Goal: Contribute content: Contribute content

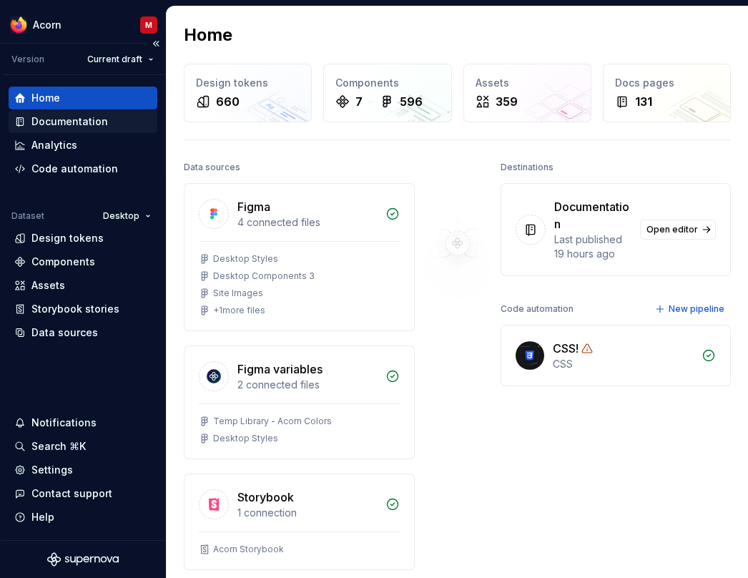
click at [92, 117] on div "Documentation" at bounding box center [69, 121] width 77 height 14
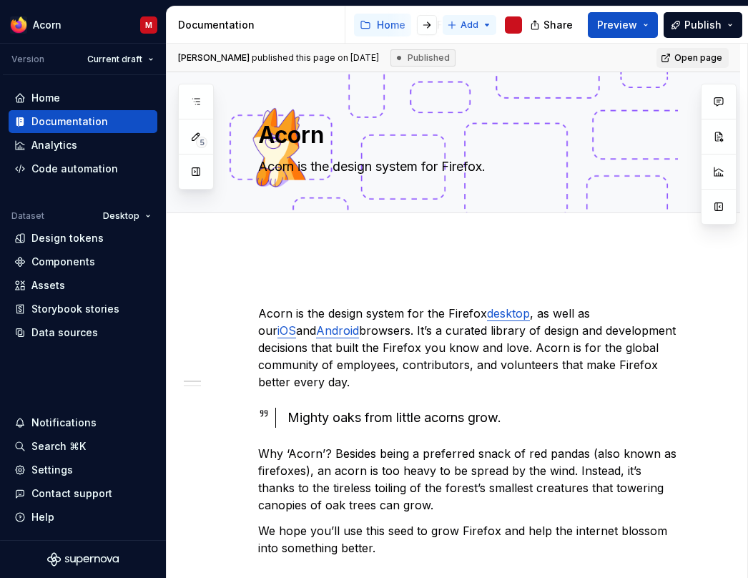
click at [481, 26] on html "Acorn M Version Current draft Home Documentation Analytics Code automation Data…" at bounding box center [374, 289] width 748 height 578
click at [499, 59] on div "New page" at bounding box center [517, 53] width 93 height 14
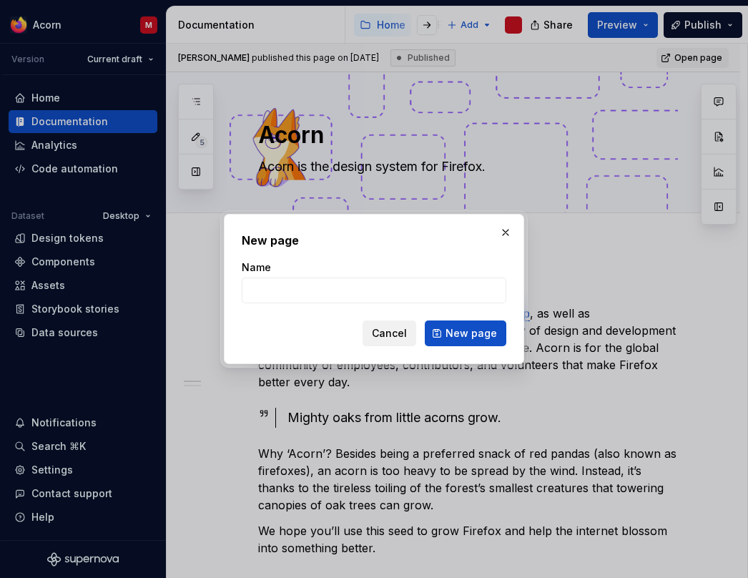
click at [401, 338] on span "Cancel" at bounding box center [389, 333] width 35 height 14
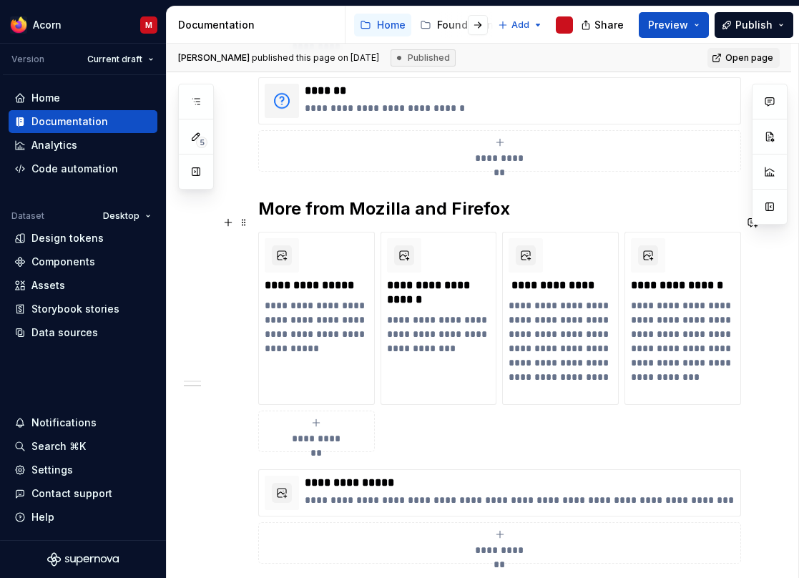
scroll to position [738, 0]
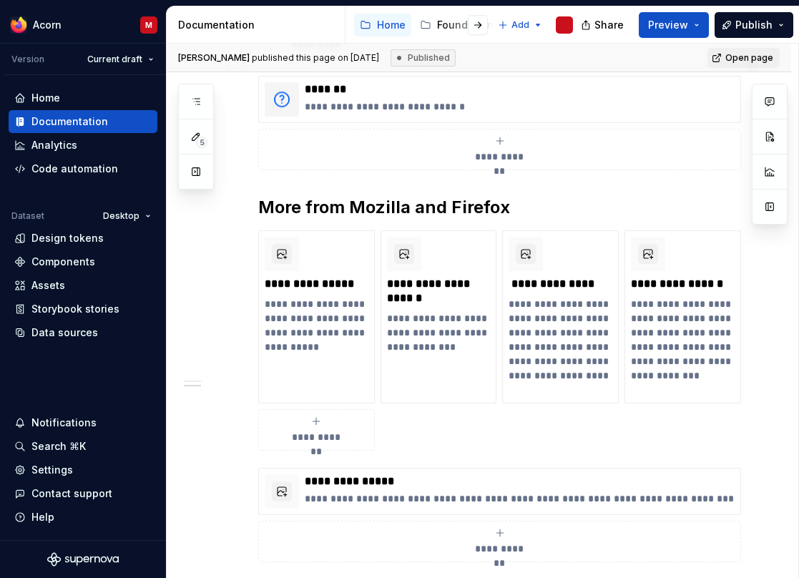
click at [634, 152] on button "**********" at bounding box center [499, 149] width 483 height 41
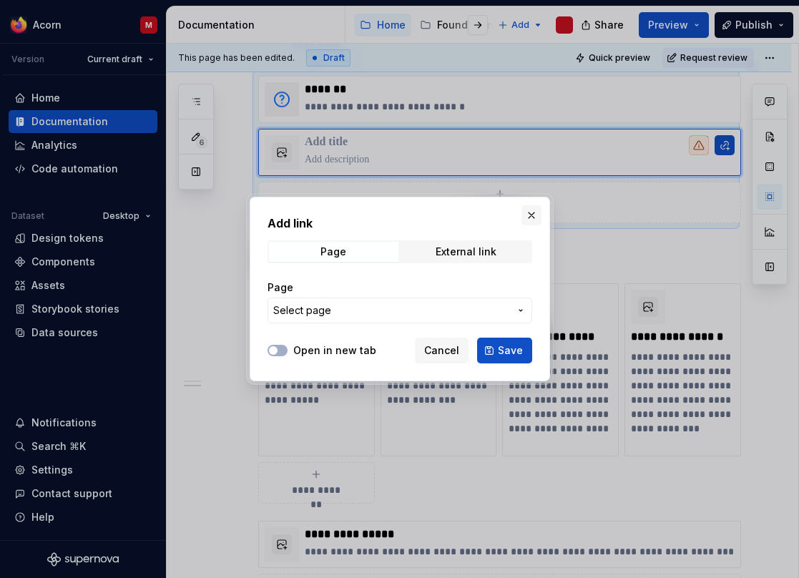
click at [528, 215] on button "button" at bounding box center [531, 215] width 20 height 20
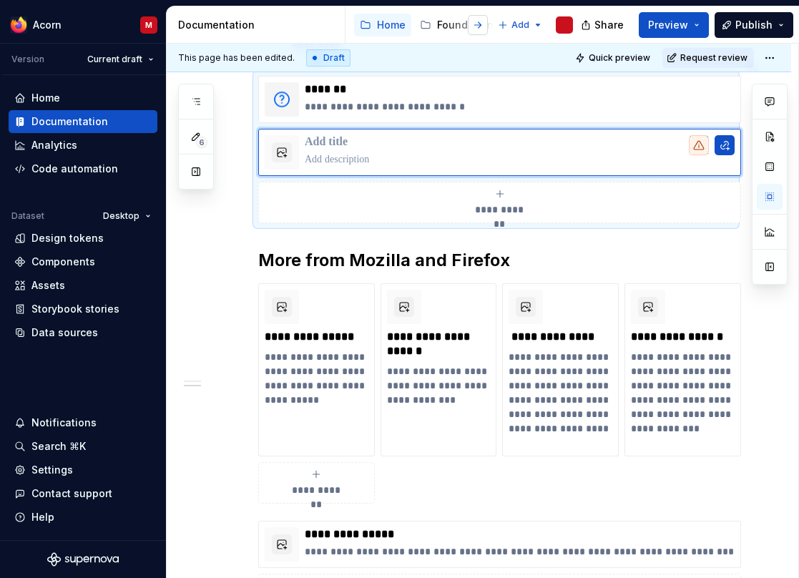
click at [476, 27] on button "button" at bounding box center [478, 25] width 20 height 20
click at [386, 25] on div at bounding box center [378, 25] width 54 height 26
click at [411, 24] on div "Content" at bounding box center [407, 25] width 40 height 14
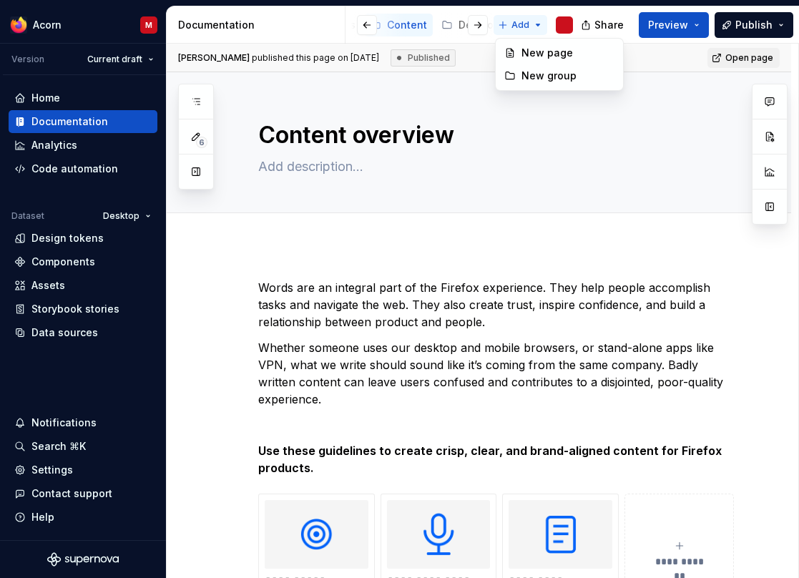
click at [540, 24] on html "Acorn M Version Current draft Home Documentation Analytics Code automation Data…" at bounding box center [399, 289] width 799 height 578
click at [543, 77] on div "New group" at bounding box center [567, 76] width 93 height 14
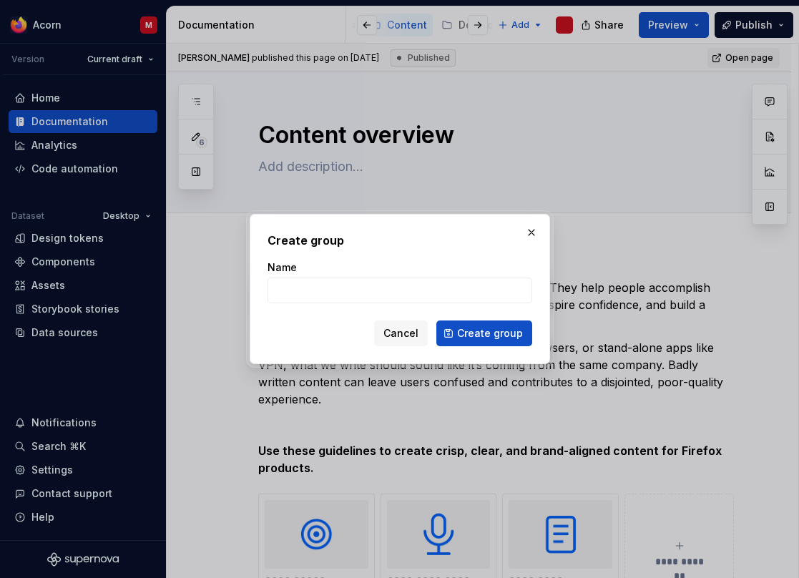
type textarea "*"
type input "p"
type input "Patterns"
click button "Create group" at bounding box center [484, 333] width 96 height 26
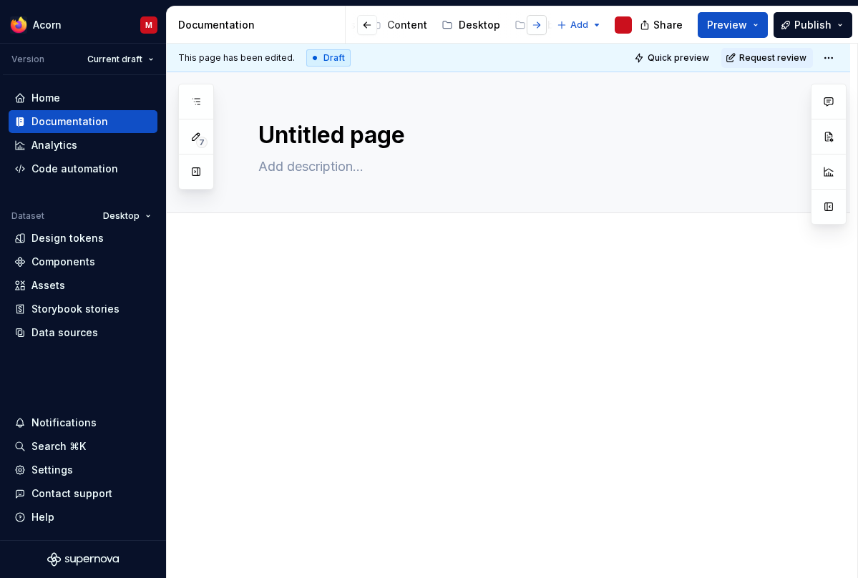
click at [541, 26] on button "button" at bounding box center [536, 25] width 20 height 20
click at [535, 23] on div "Patterns" at bounding box center [540, 25] width 42 height 14
click at [537, 26] on button "button" at bounding box center [536, 25] width 20 height 20
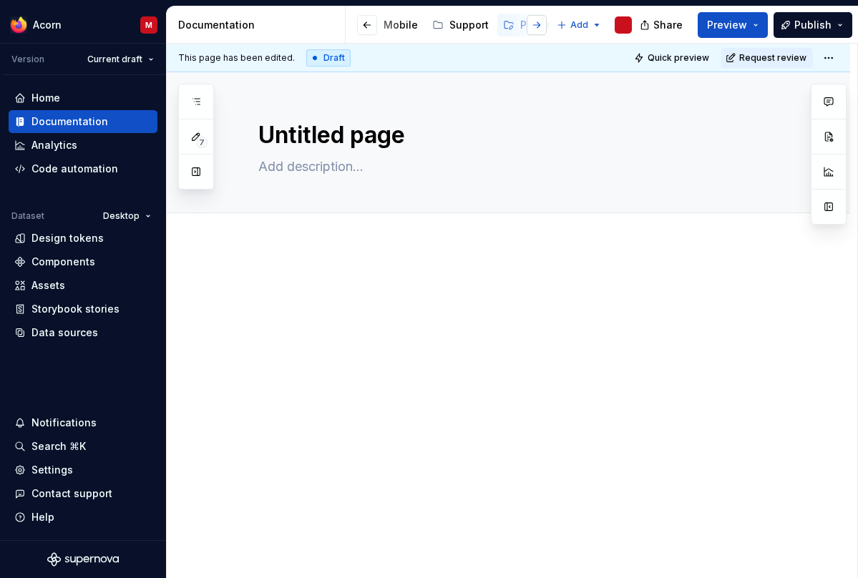
scroll to position [0, 293]
click at [501, 25] on button "Page tree" at bounding box center [509, 24] width 17 height 17
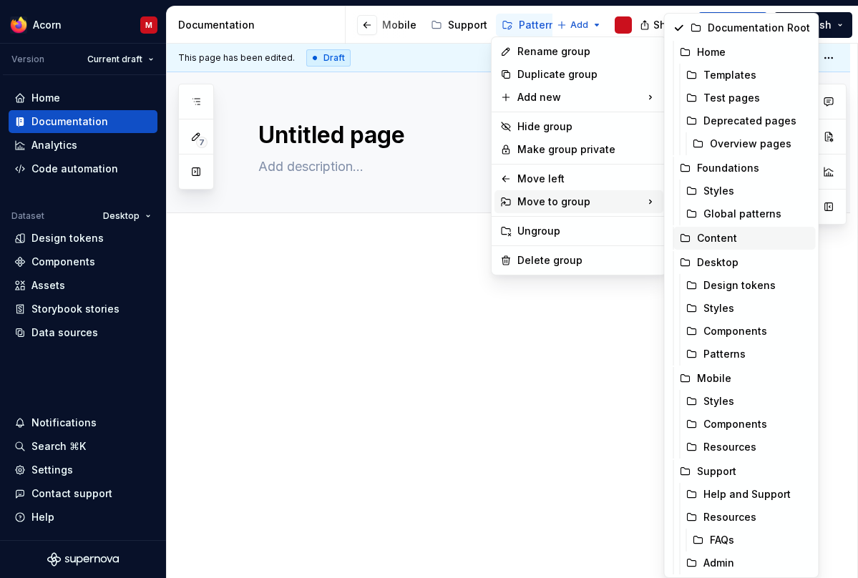
click at [720, 241] on div "Content" at bounding box center [753, 238] width 113 height 14
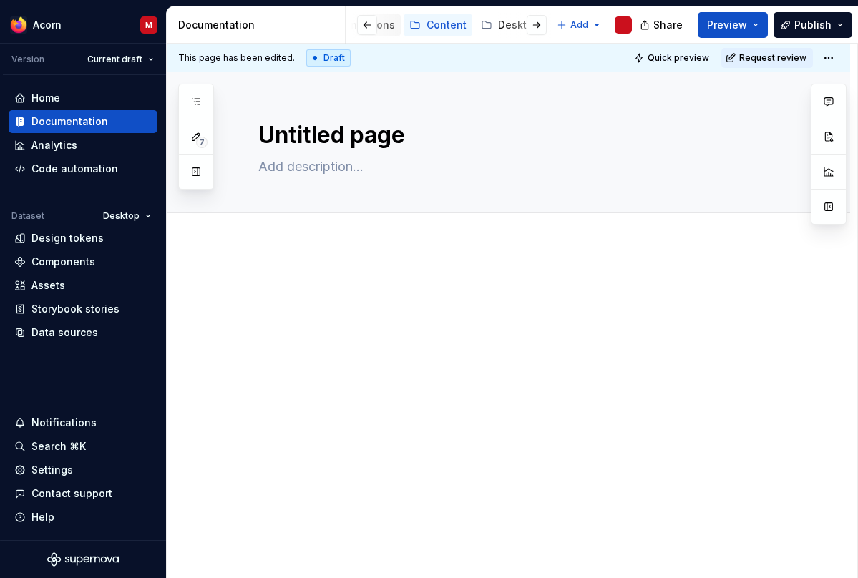
scroll to position [0, 112]
click at [438, 22] on div "Content" at bounding box center [439, 25] width 40 height 14
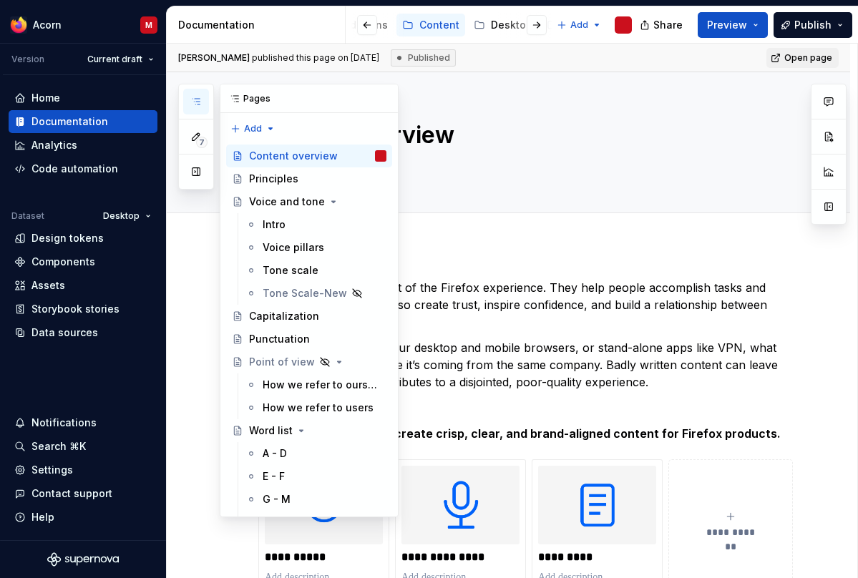
click at [195, 107] on icon "button" at bounding box center [195, 101] width 11 height 11
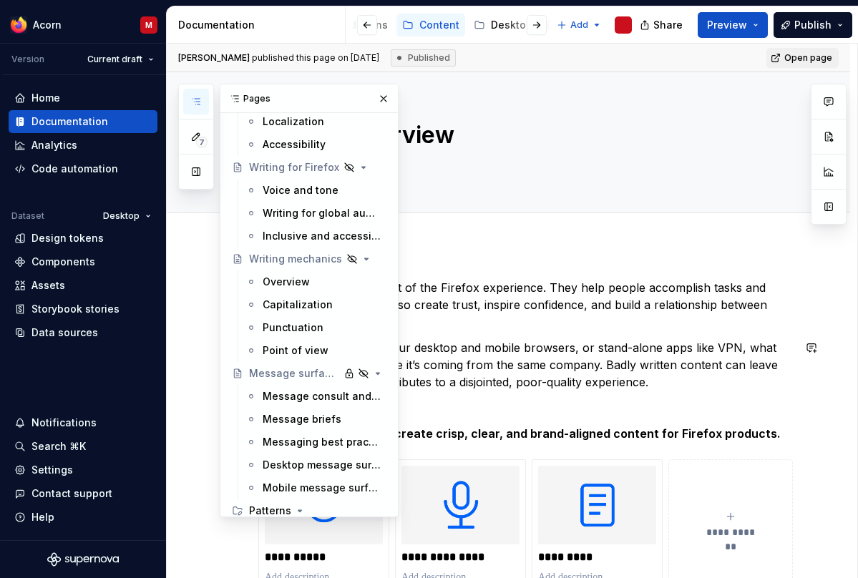
scroll to position [707, 0]
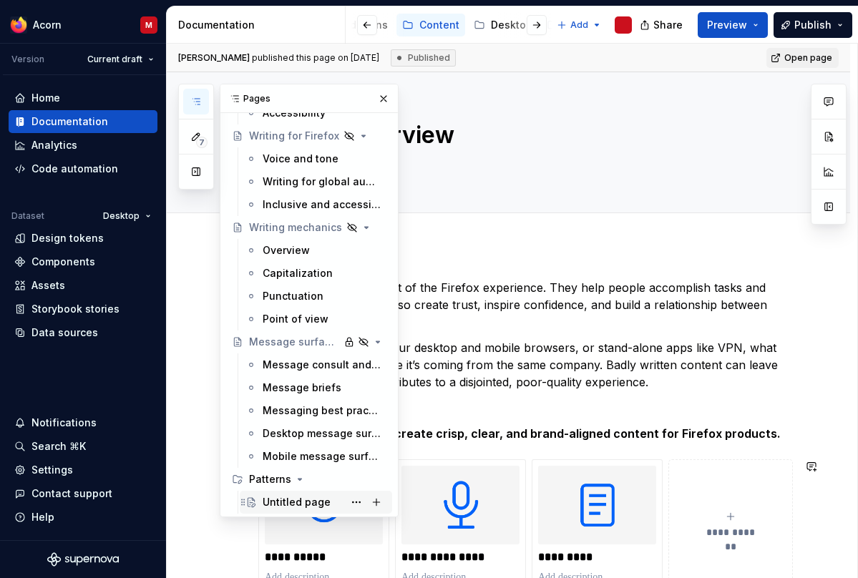
click at [298, 499] on div "Untitled page" at bounding box center [297, 502] width 68 height 14
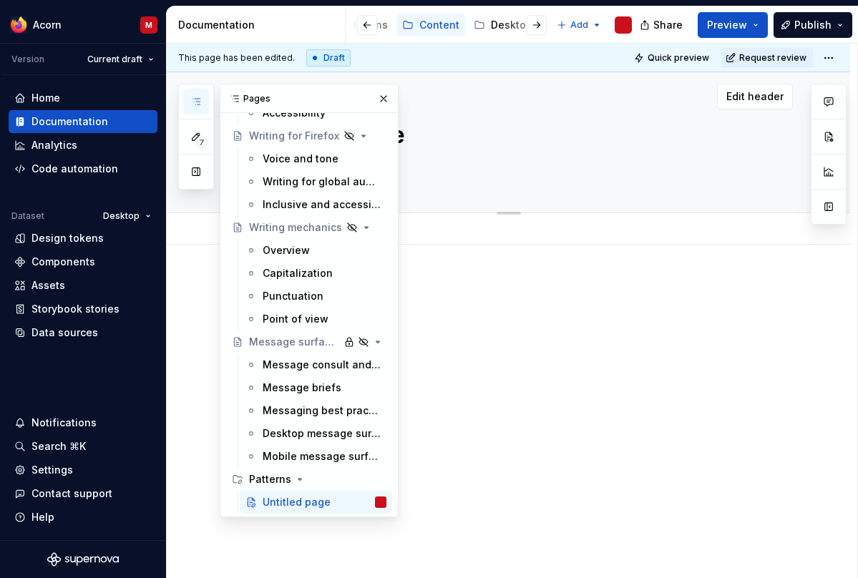
click at [602, 136] on textarea "Untitled page" at bounding box center [522, 135] width 534 height 34
click at [692, 268] on div at bounding box center [508, 384] width 683 height 279
click at [384, 100] on button "button" at bounding box center [383, 99] width 20 height 20
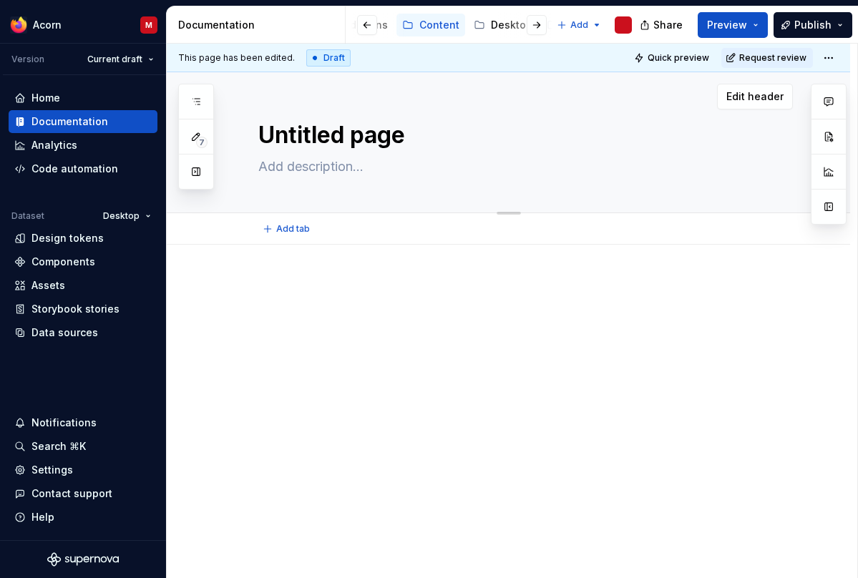
click at [373, 131] on textarea "Untitled page" at bounding box center [522, 135] width 534 height 34
drag, startPoint x: 409, startPoint y: 139, endPoint x: 240, endPoint y: 129, distance: 169.8
click at [255, 129] on textarea "Untitled page" at bounding box center [522, 135] width 534 height 34
type textarea "*"
type textarea "W"
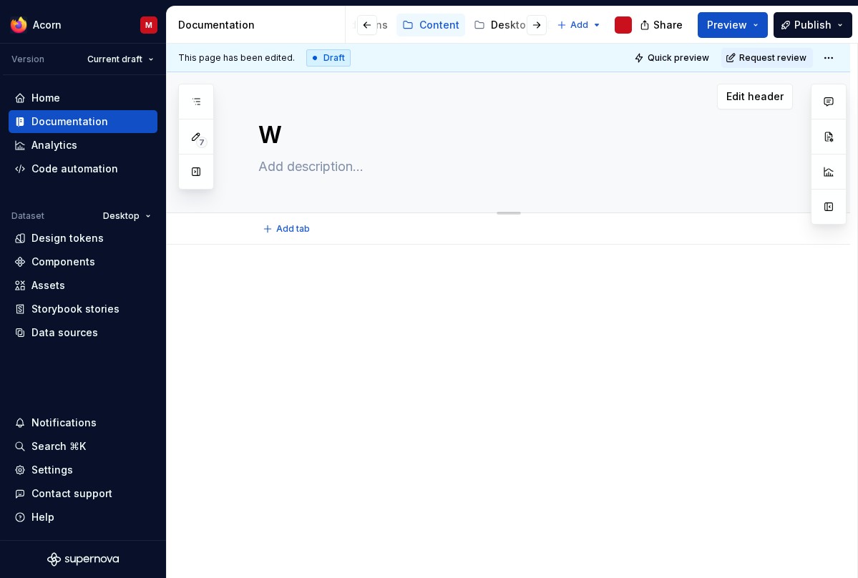
type textarea "*"
type textarea "Wri"
type textarea "*"
type textarea "Writ"
type textarea "*"
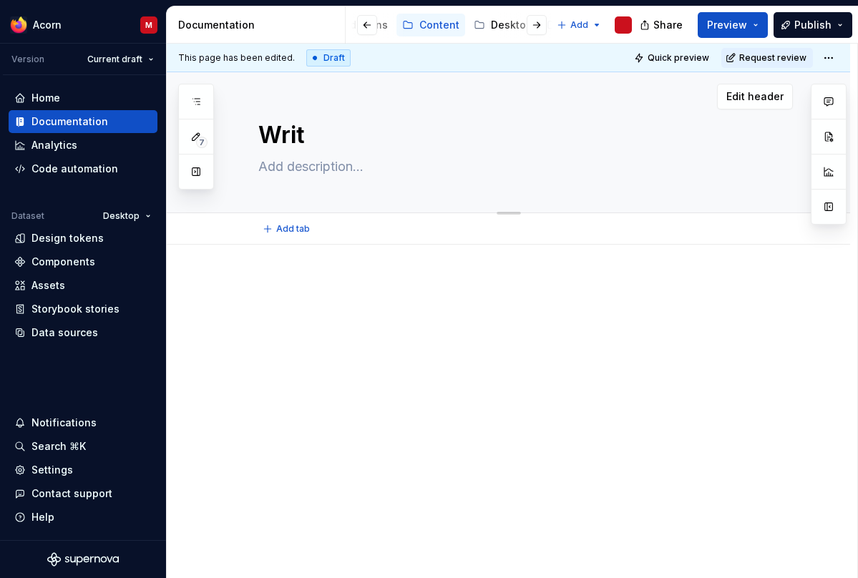
type textarea "Writ8"
type textarea "*"
type textarea "Writ8i"
type textarea "*"
type textarea "Writ8in"
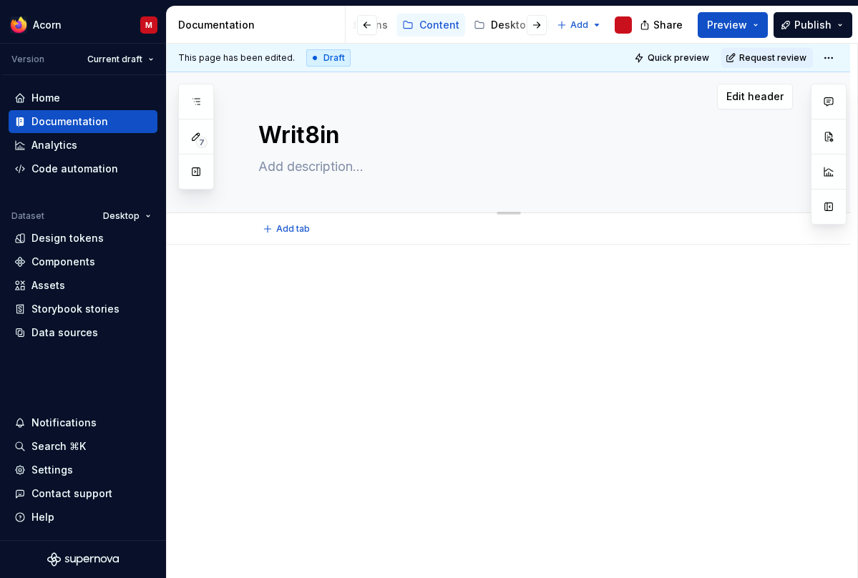
type textarea "*"
type textarea "Writ8ing"
type textarea "*"
type textarea "Writ8in"
type textarea "*"
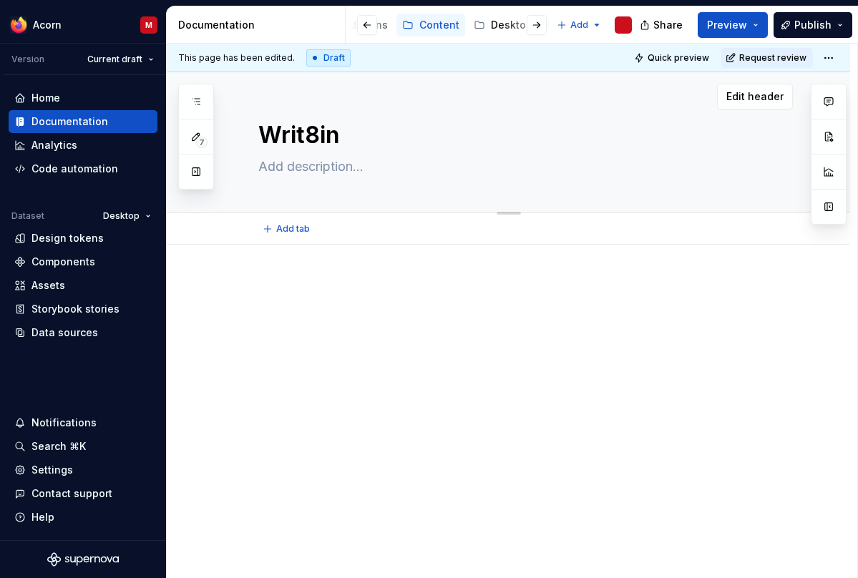
type textarea "Writ8i"
type textarea "*"
type textarea "Writ8"
type textarea "*"
type textarea "Writ"
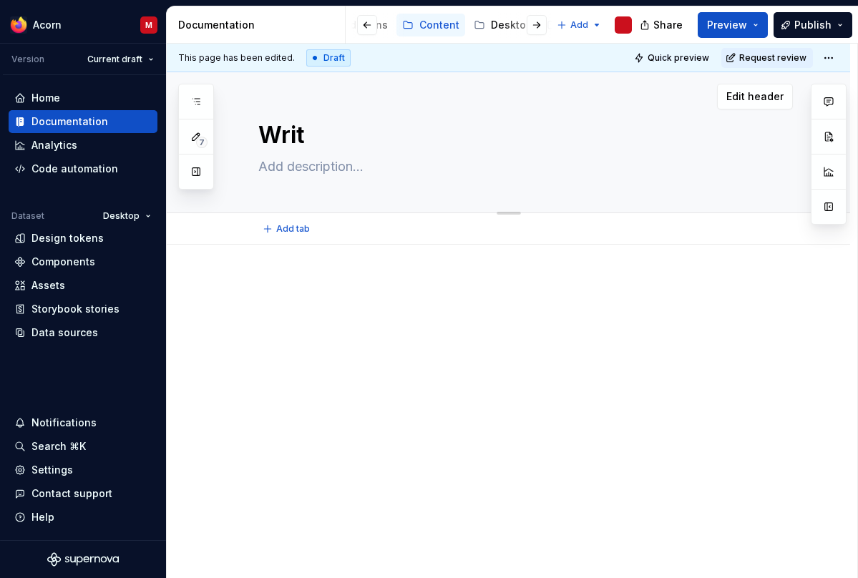
type textarea "*"
type textarea "Writi"
type textarea "*"
type textarea "Writin"
type textarea "*"
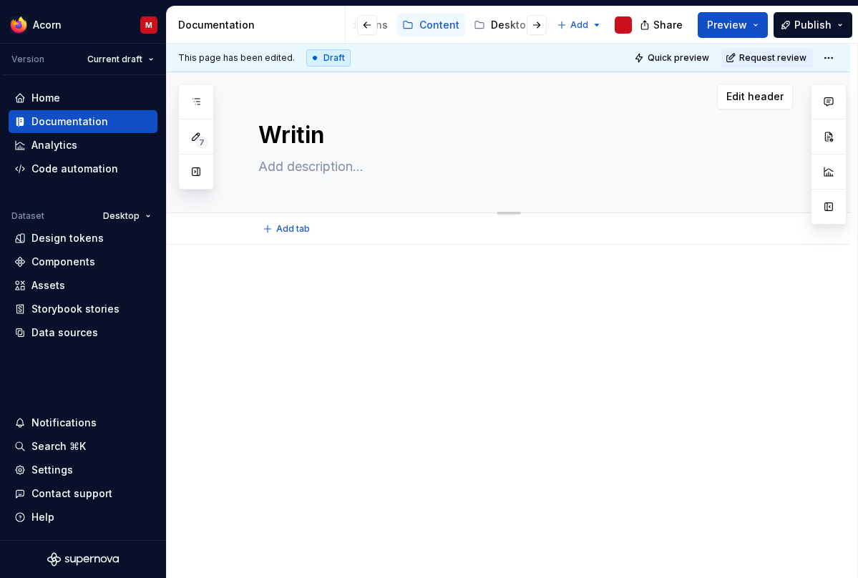
type textarea "Writing"
type textarea "*"
type textarea "Writing"
type textarea "*"
type textarea "Writing f"
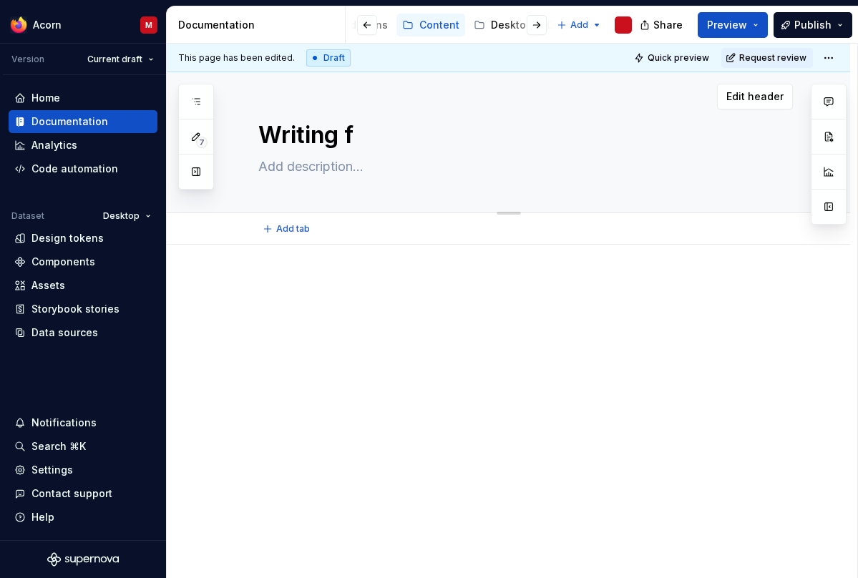
type textarea "*"
type textarea "Writing fo"
type textarea "*"
type textarea "Writing for"
type textarea "*"
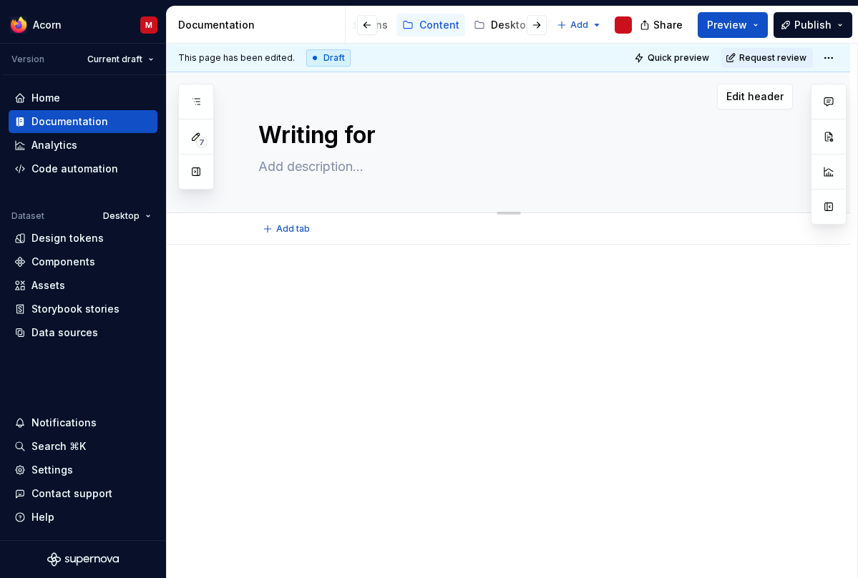
type textarea "Writing for"
type textarea "*"
type textarea "Writing for e"
type textarea "*"
type textarea "Writing for em"
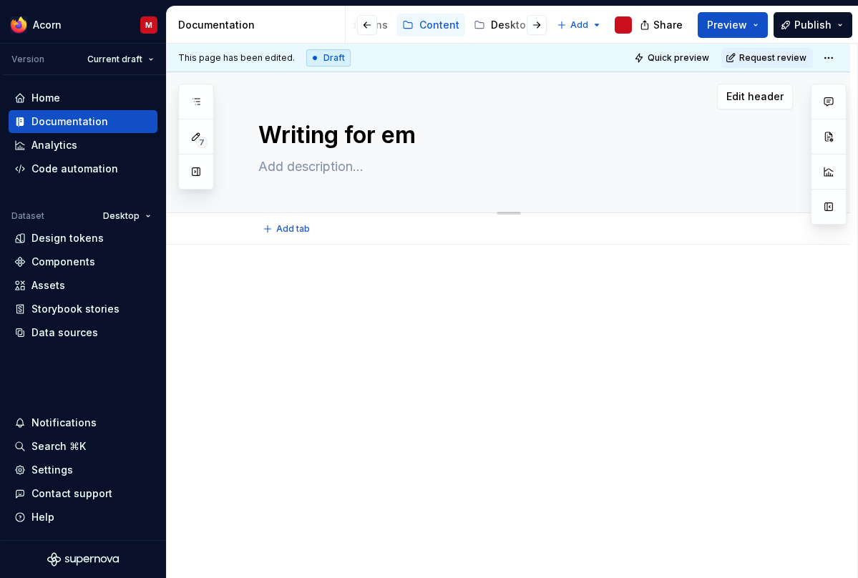
type textarea "*"
type textarea "Writing for emp"
type textarea "*"
type textarea "Writing for empt"
type textarea "*"
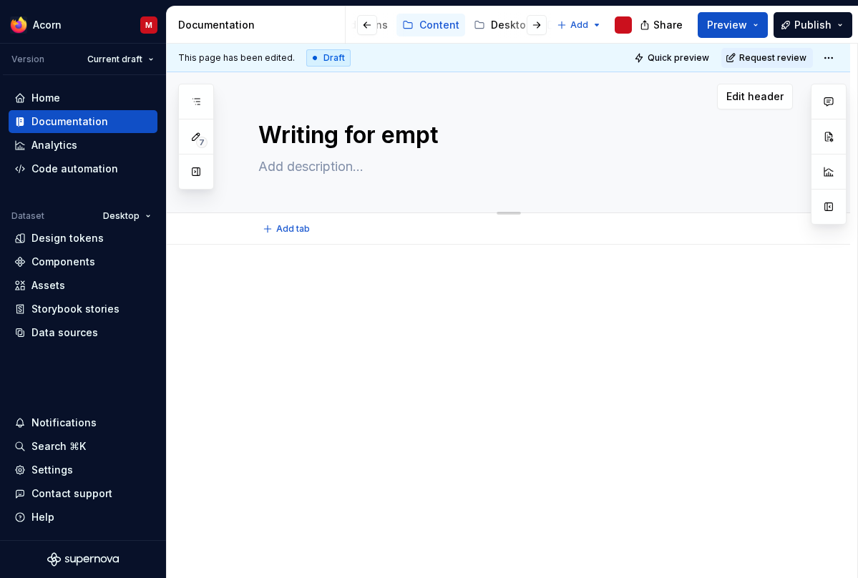
type textarea "Writing for empty"
type textarea "*"
type textarea "Writing for empty"
type textarea "*"
type textarea "Writing for empty s"
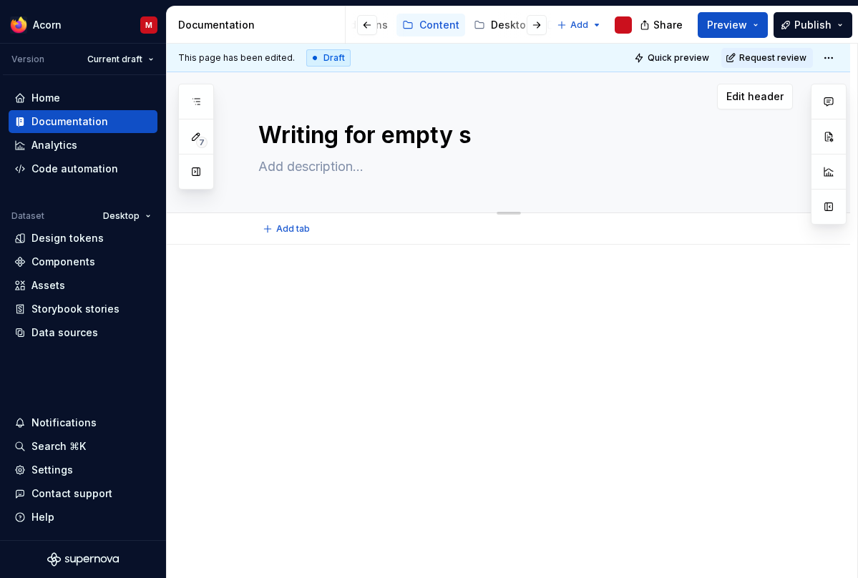
type textarea "*"
type textarea "Writing for empty st"
type textarea "*"
type textarea "Writing for empty sta"
type textarea "*"
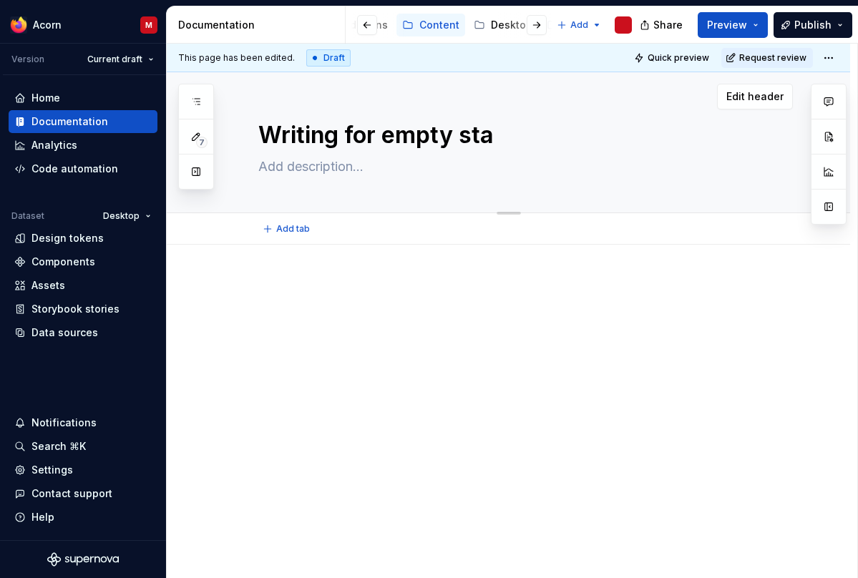
type textarea "Writing for empty stat"
type textarea "*"
type textarea "Writing for empty state"
type textarea "*"
type textarea "Writing for empty states"
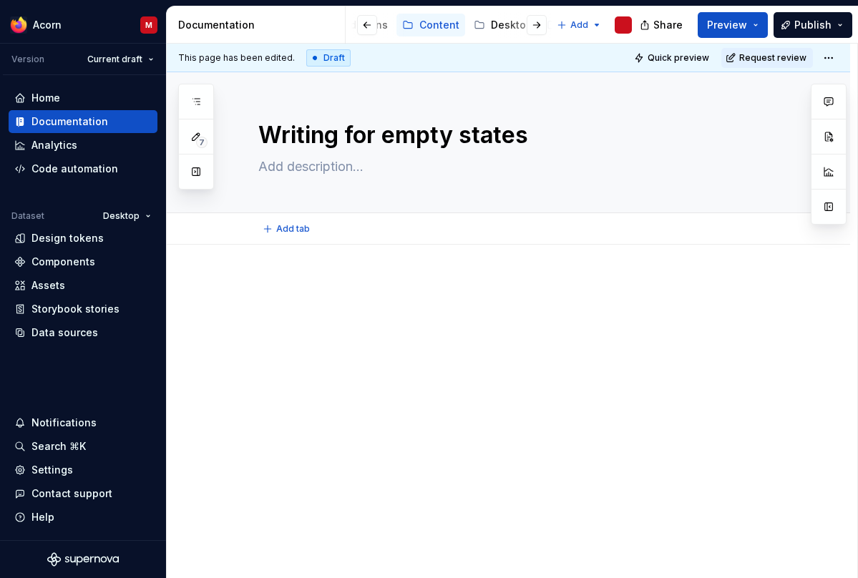
type textarea "*"
type textarea "Writing for empty states"
click at [348, 282] on p at bounding box center [525, 287] width 534 height 17
click at [328, 285] on p at bounding box center [525, 287] width 534 height 17
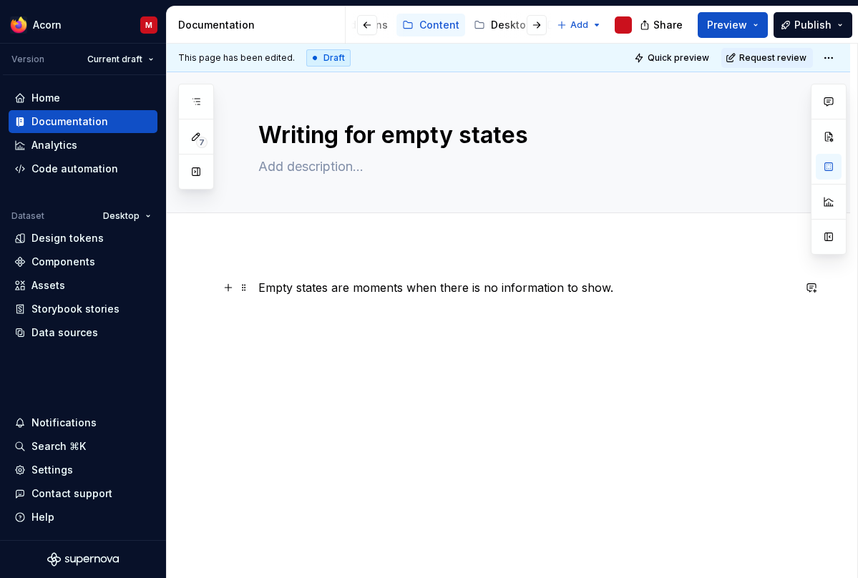
click at [468, 288] on p "Empty states are moments when there is no information to show." at bounding box center [525, 287] width 534 height 17
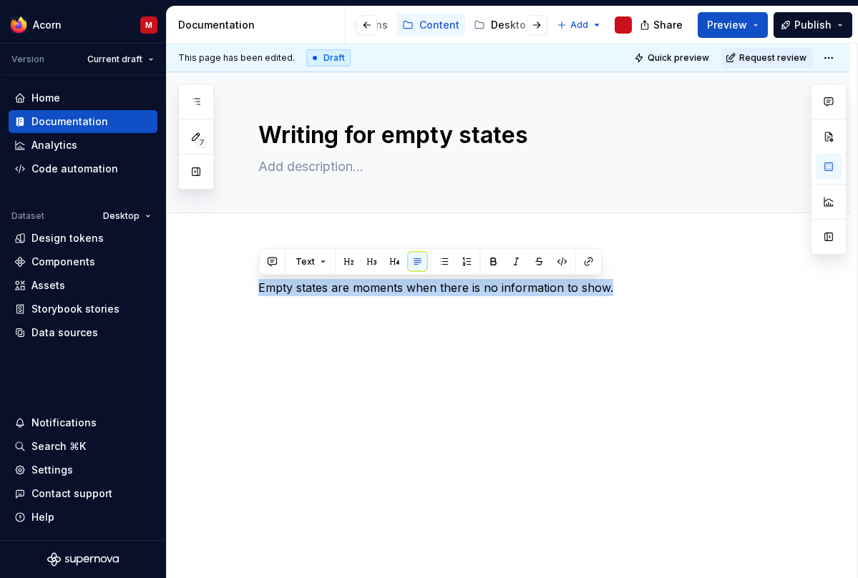
drag, startPoint x: 623, startPoint y: 290, endPoint x: 160, endPoint y: 285, distance: 463.5
click at [167, 285] on div "Empty states are moments when there is no information to show." at bounding box center [508, 384] width 683 height 279
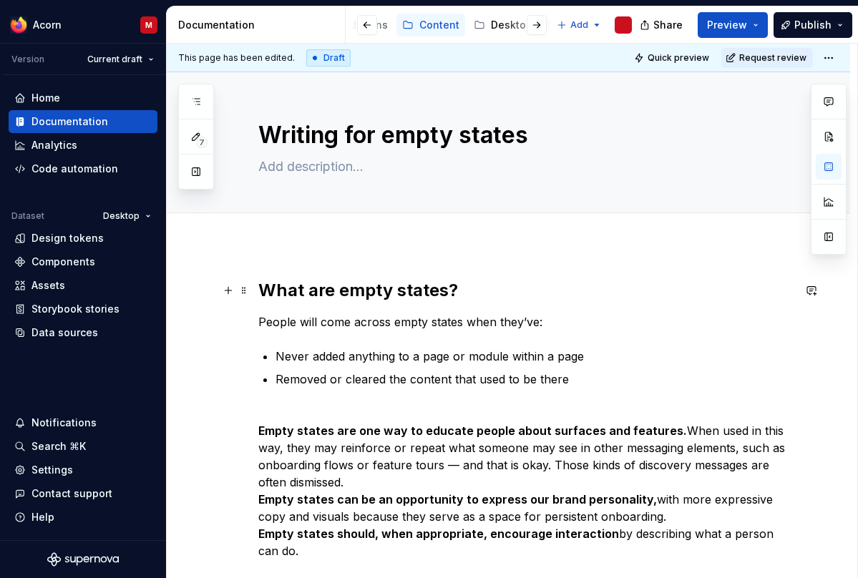
click at [263, 290] on h2 "What are empty states?" at bounding box center [525, 290] width 534 height 23
type textarea "*"
drag, startPoint x: 481, startPoint y: 296, endPoint x: 113, endPoint y: 296, distance: 368.4
click at [167, 296] on div "What are empty states? People will come across empty states when they’ve: Never…" at bounding box center [508, 497] width 683 height 505
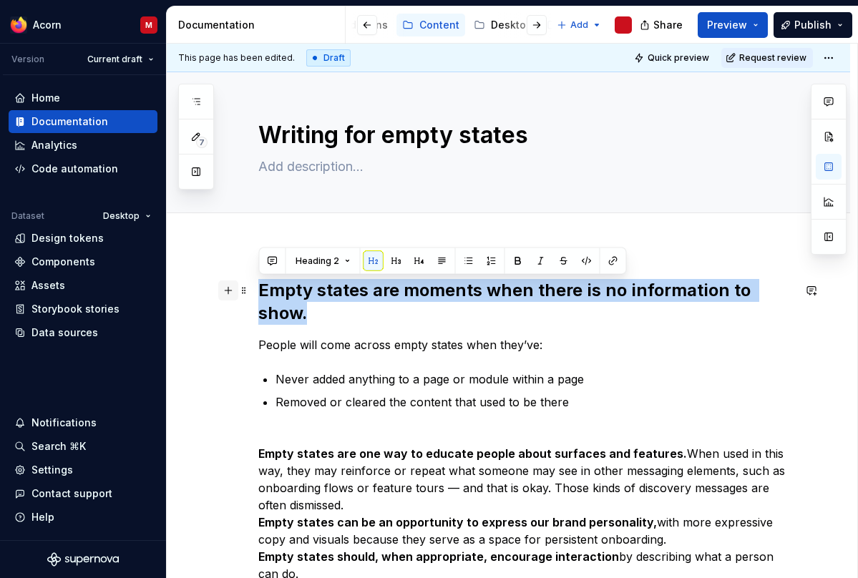
drag, startPoint x: 795, startPoint y: 297, endPoint x: 236, endPoint y: 285, distance: 559.5
click at [258, 285] on div "Empty states are moments when there is no information to show. People will come…" at bounding box center [525, 439] width 534 height 320
click at [327, 262] on span "Heading 2" at bounding box center [317, 260] width 44 height 11
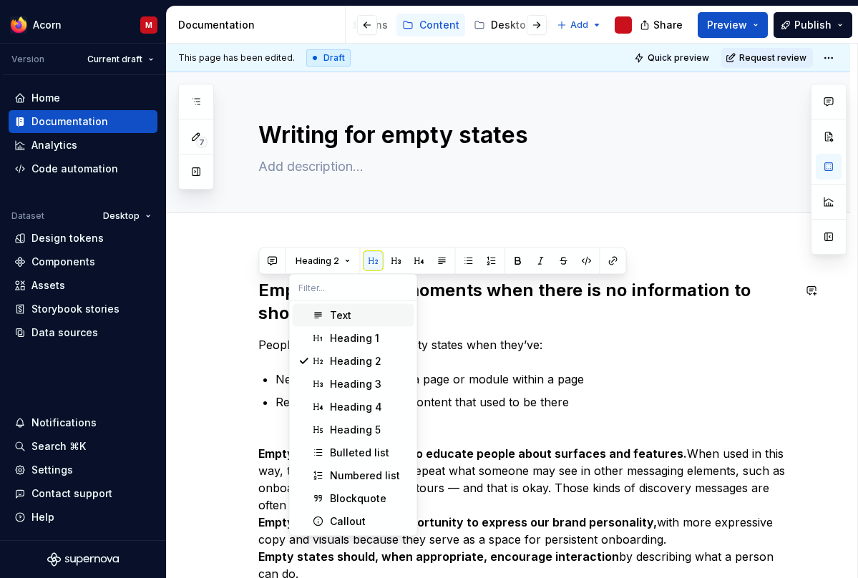
click at [342, 313] on div "Text" at bounding box center [340, 315] width 21 height 14
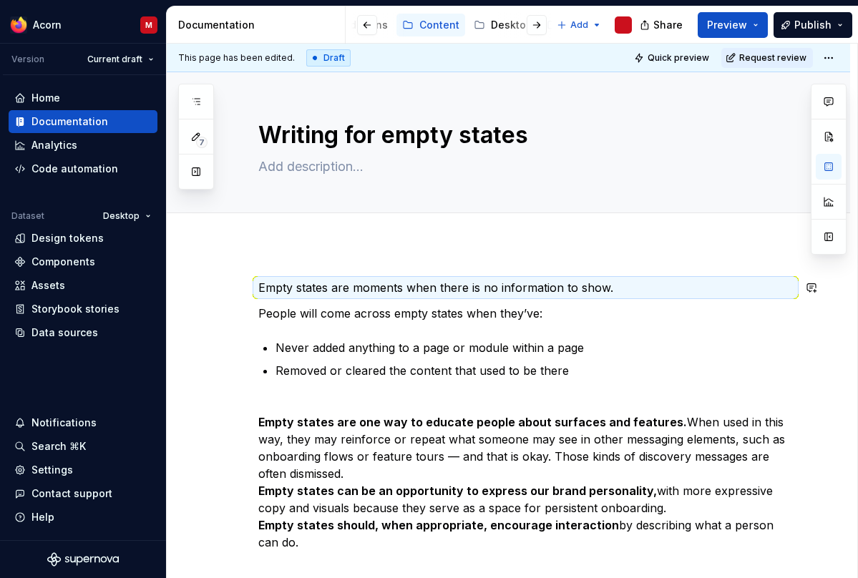
click at [371, 324] on div "Empty states are moments when there is no information to show. People will come…" at bounding box center [525, 415] width 534 height 272
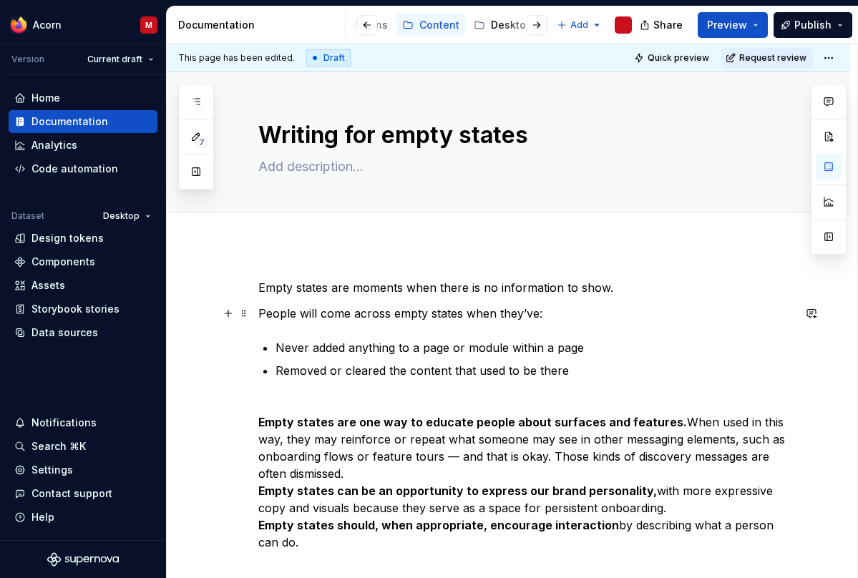
click at [263, 313] on p "People will come across empty states when they’ve:" at bounding box center [525, 313] width 534 height 17
click at [260, 313] on p "People will come across empty states when they’ve:" at bounding box center [525, 313] width 534 height 17
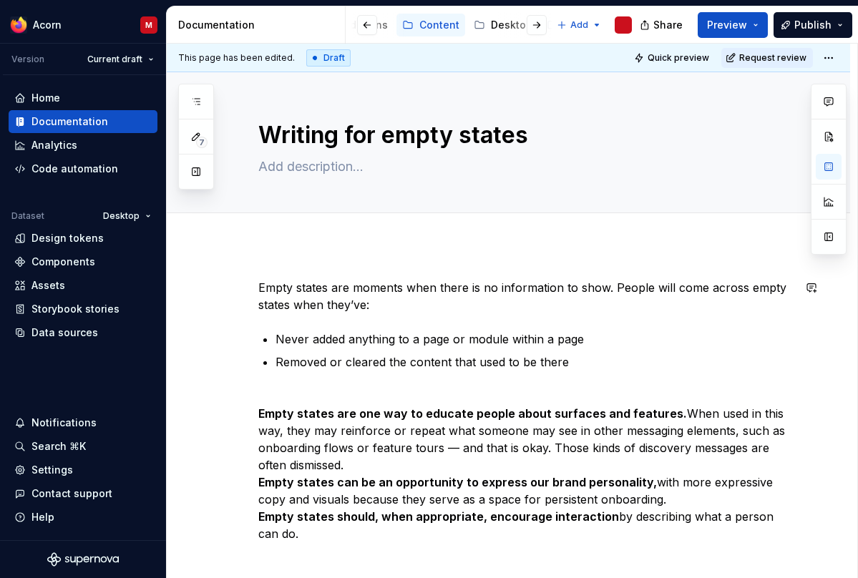
click at [459, 326] on div "Empty states are moments when there is no information to show. People will come…" at bounding box center [525, 410] width 534 height 263
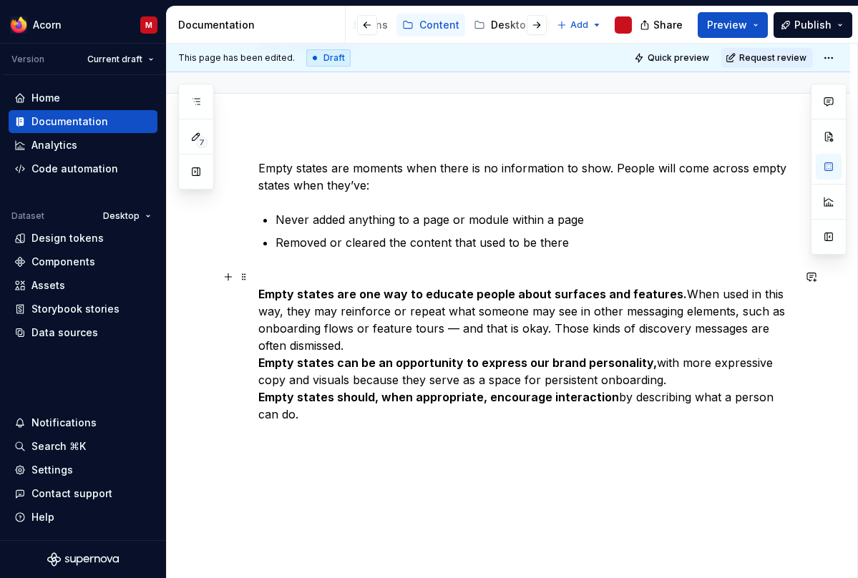
scroll to position [120, 0]
click at [602, 231] on ul "Never added anything to a page or module within a page Removed or cleared the c…" at bounding box center [533, 230] width 517 height 40
click at [361, 340] on p "Empty states are one way to educate people about surfaces and features. When us…" at bounding box center [525, 345] width 534 height 155
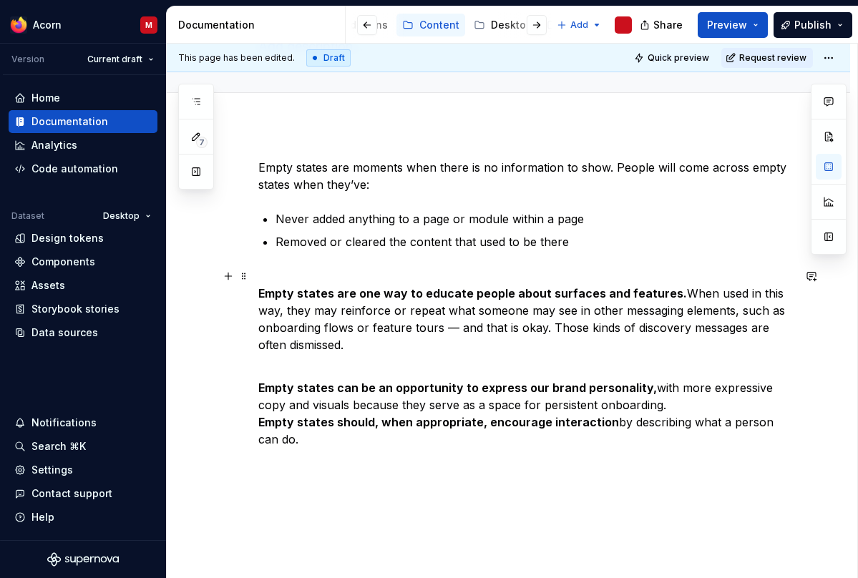
click at [514, 328] on p "Empty states are one way to educate people about surfaces and features. When us…" at bounding box center [525, 311] width 534 height 86
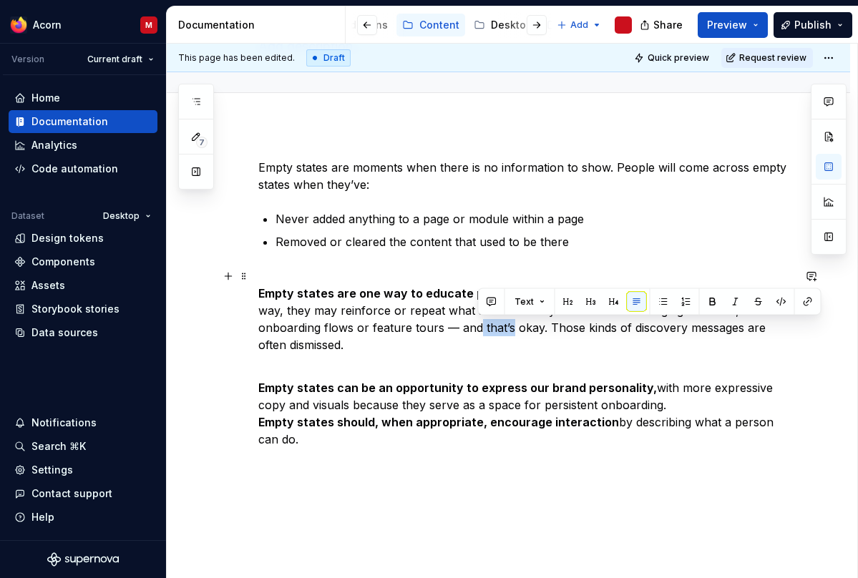
drag, startPoint x: 511, startPoint y: 326, endPoint x: 477, endPoint y: 329, distance: 33.7
click at [477, 329] on p "Empty states are one way to educate people about surfaces and features. When us…" at bounding box center [525, 311] width 534 height 86
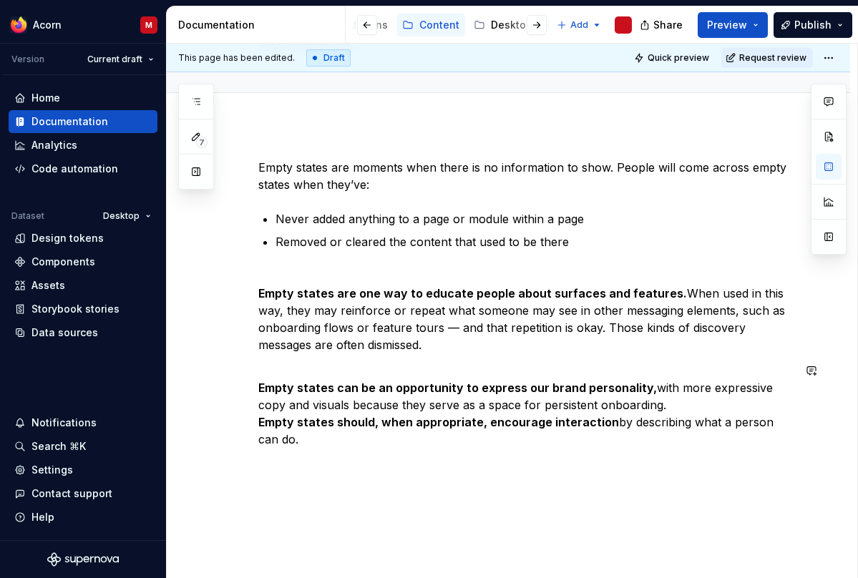
click at [480, 343] on p "Empty states are one way to educate people about surfaces and features. When us…" at bounding box center [525, 311] width 534 height 86
click at [608, 245] on p "Removed or cleared the content that used to be there" at bounding box center [533, 241] width 517 height 17
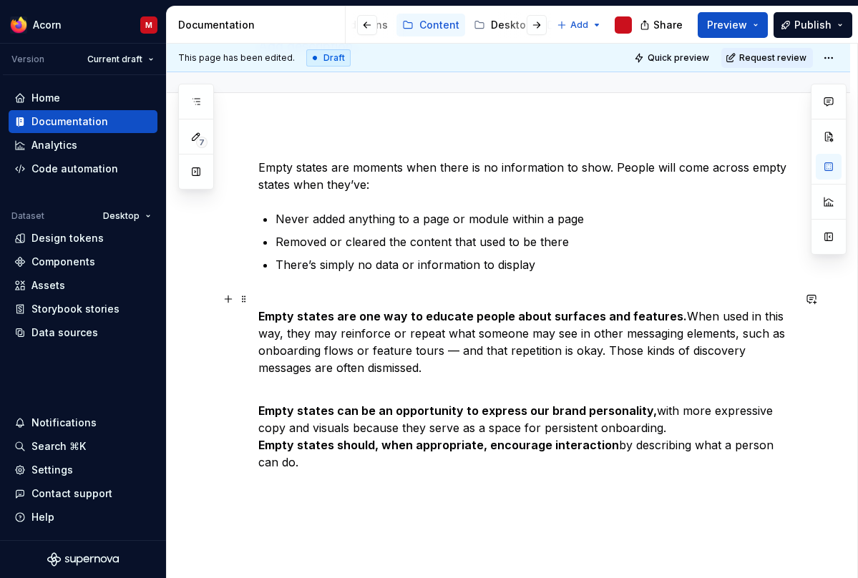
click at [601, 362] on p "Empty states are one way to educate people about surfaces and features. When us…" at bounding box center [525, 333] width 534 height 86
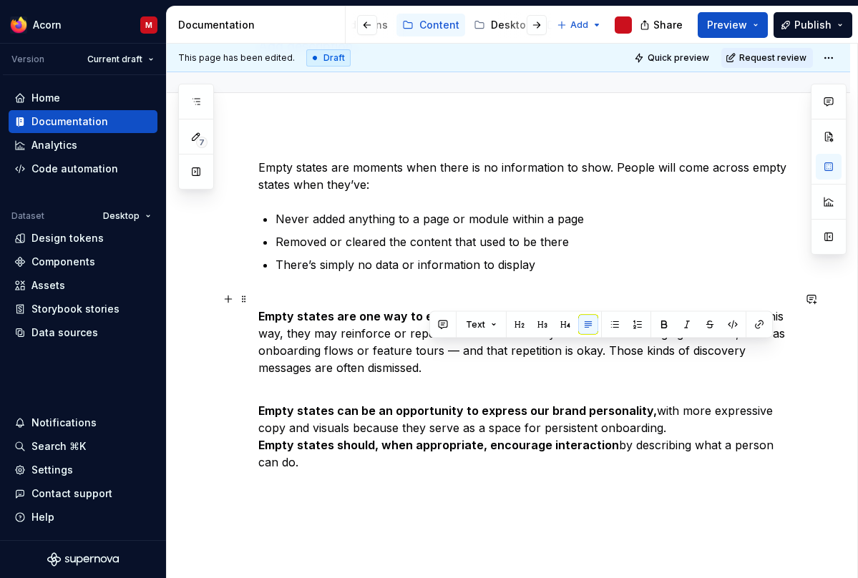
drag, startPoint x: 604, startPoint y: 348, endPoint x: 609, endPoint y: 358, distance: 11.5
click at [609, 358] on p "Empty states are one way to educate people about surfaces and features. When us…" at bounding box center [525, 333] width 534 height 86
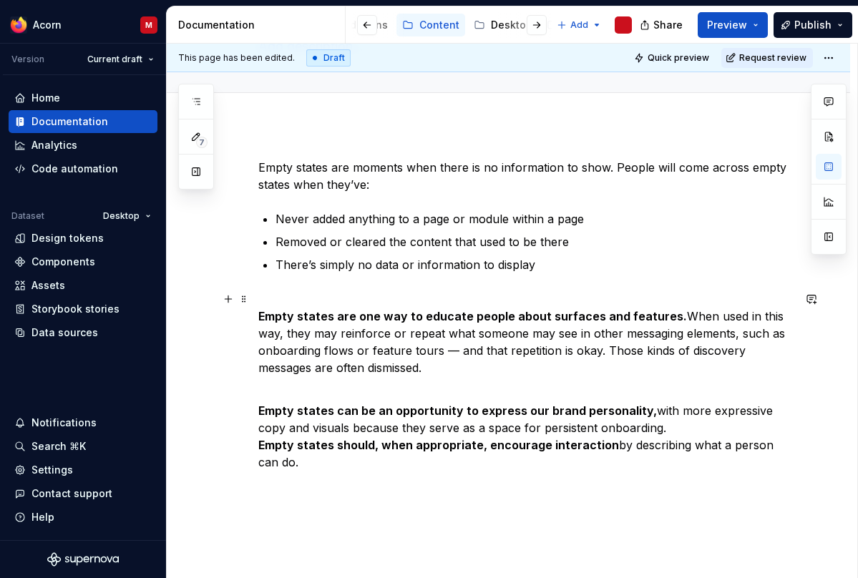
click at [566, 348] on p "Empty states are one way to educate people about surfaces and features. When us…" at bounding box center [525, 333] width 534 height 86
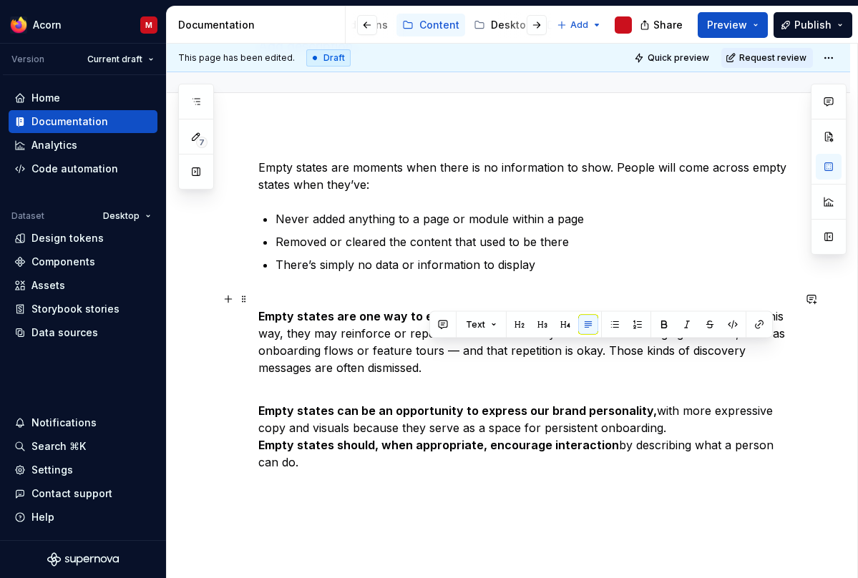
drag, startPoint x: 599, startPoint y: 351, endPoint x: 632, endPoint y: 368, distance: 36.8
click at [632, 368] on p "Empty states are one way to educate people about surfaces and features. When us…" at bounding box center [525, 333] width 534 height 86
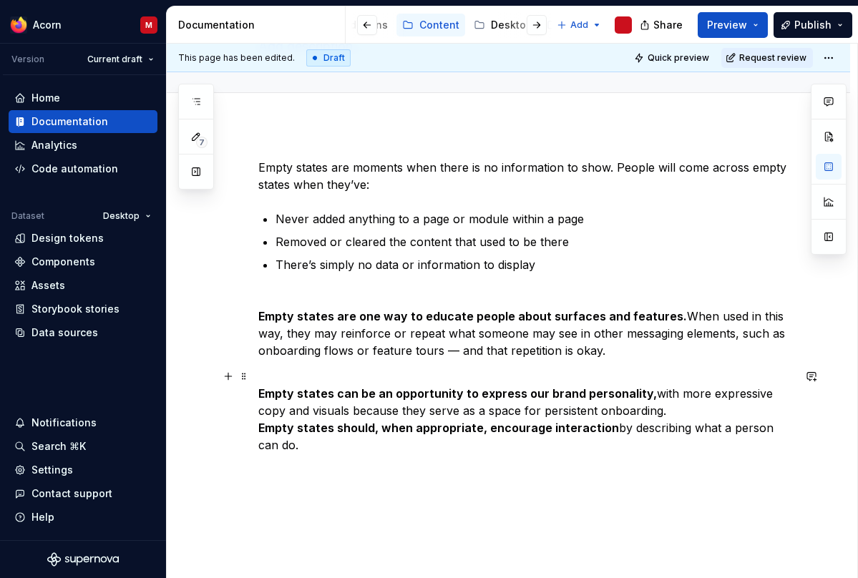
click at [378, 444] on p "Empty states can be an opportunity to express our brand personality, with more …" at bounding box center [525, 411] width 534 height 86
click at [517, 393] on strong "Empty states can be an opportunity to express our brand personality," at bounding box center [457, 393] width 398 height 14
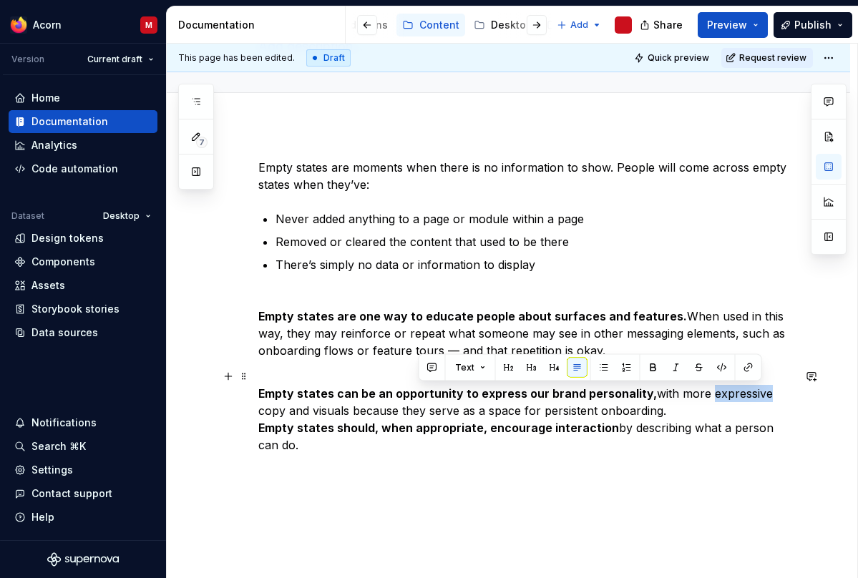
drag, startPoint x: 702, startPoint y: 393, endPoint x: 758, endPoint y: 396, distance: 55.9
click at [747, 396] on p "Empty states can be an opportunity to express our brand personality, with more …" at bounding box center [525, 411] width 534 height 86
drag, startPoint x: 702, startPoint y: 392, endPoint x: 768, endPoint y: 393, distance: 65.8
click at [747, 393] on p "Empty states can be an opportunity to express our brand personality, with more …" at bounding box center [525, 411] width 534 height 86
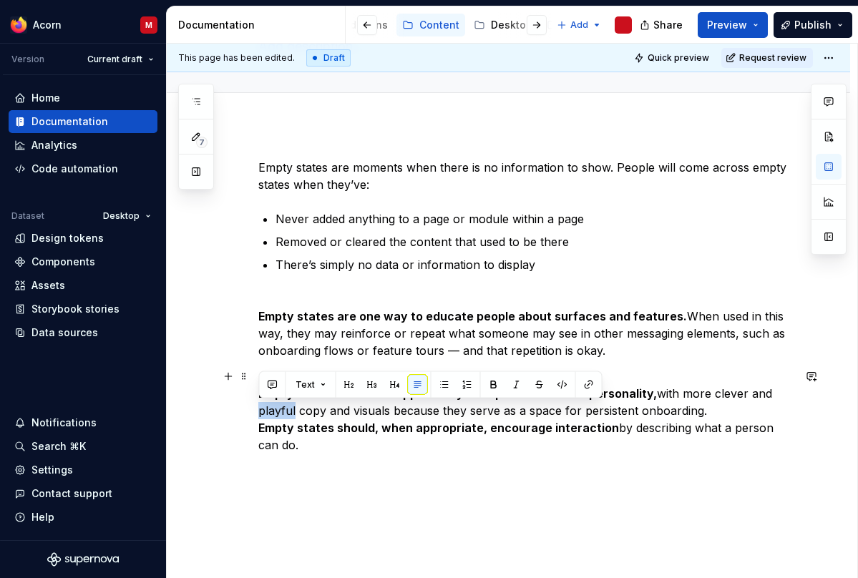
drag, startPoint x: 296, startPoint y: 409, endPoint x: 245, endPoint y: 411, distance: 51.5
click at [245, 411] on div "Empty states are moments when there is no information to show. People will come…" at bounding box center [508, 383] width 683 height 519
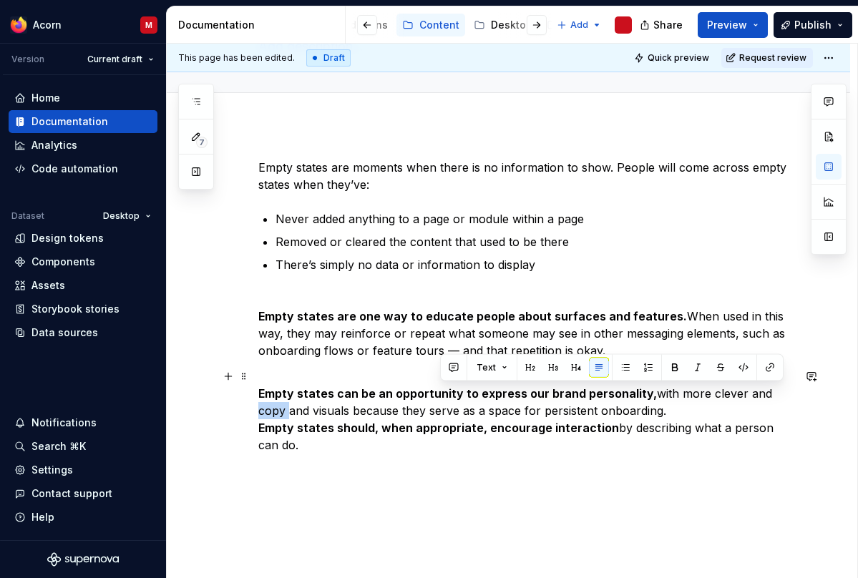
drag, startPoint x: 762, startPoint y: 396, endPoint x: 801, endPoint y: 393, distance: 39.4
click at [747, 396] on div "Empty states are moments when there is no information to show. People will come…" at bounding box center [508, 383] width 683 height 519
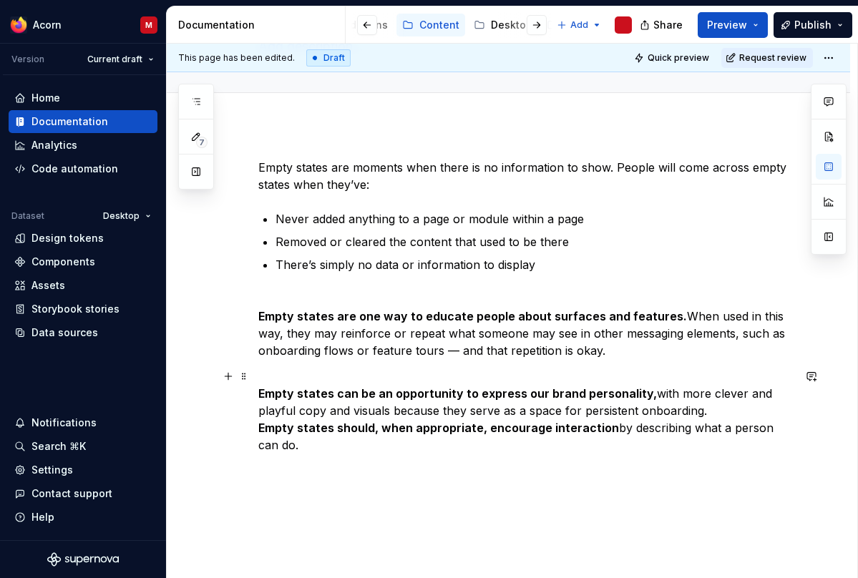
click at [712, 411] on p "Empty states can be an opportunity to express our brand personality, with more …" at bounding box center [525, 411] width 534 height 86
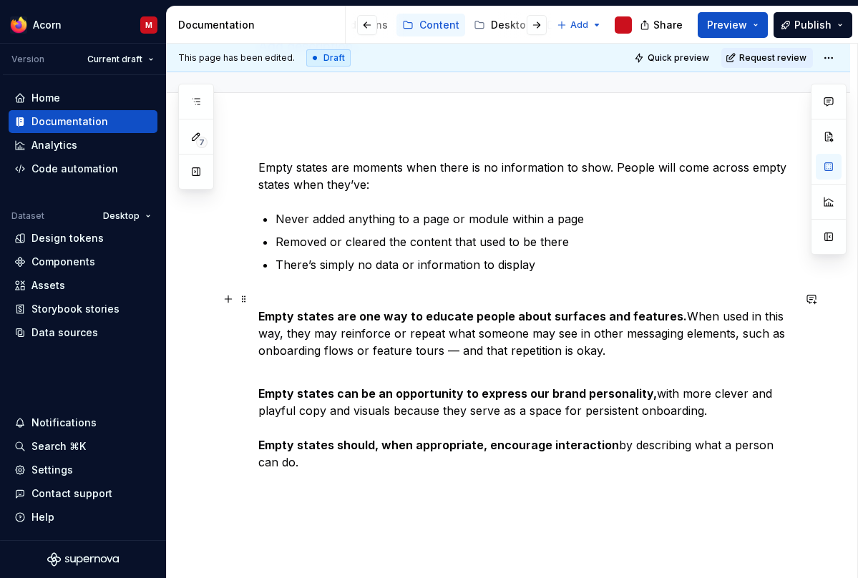
click at [281, 293] on p "Empty states are one way to educate people about surfaces and features. When us…" at bounding box center [525, 324] width 534 height 69
click at [433, 317] on strong "Empty states are one way to educate people about surfaces and features." at bounding box center [472, 316] width 428 height 14
click at [466, 374] on p "Empty states can be an opportunity to express our brand personality, with more …" at bounding box center [525, 419] width 534 height 103
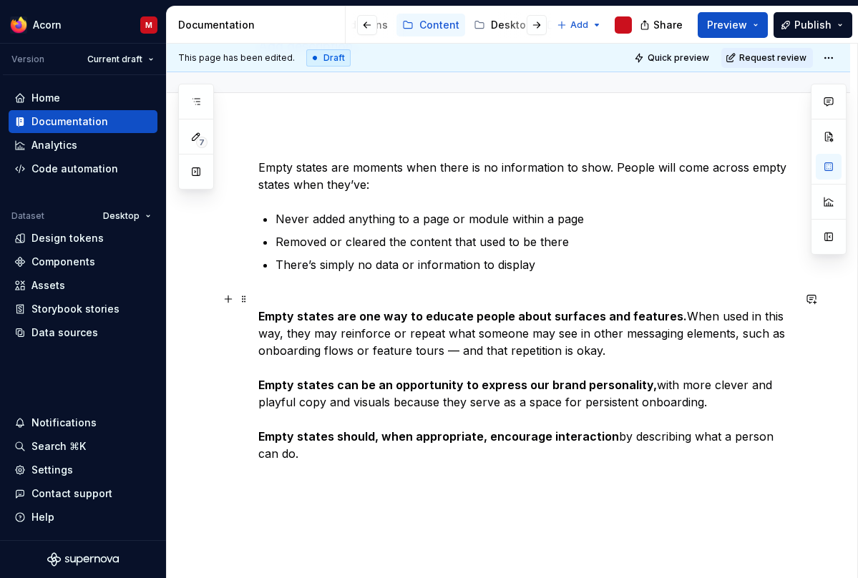
click at [387, 395] on p "Empty states are one way to educate people about surfaces and features. When us…" at bounding box center [525, 376] width 534 height 172
click at [610, 481] on div "Empty states are moments when there is no information to show. People will come…" at bounding box center [508, 388] width 683 height 528
click at [630, 456] on p "Empty states are one way to educate people about surfaces and features. When us…" at bounding box center [525, 376] width 534 height 172
click at [376, 414] on p "Empty states are one way to educate people about surfaces and features. When us…" at bounding box center [525, 376] width 534 height 172
click at [321, 438] on strong "Empty states should, when appropriate, encourage interaction" at bounding box center [438, 436] width 361 height 14
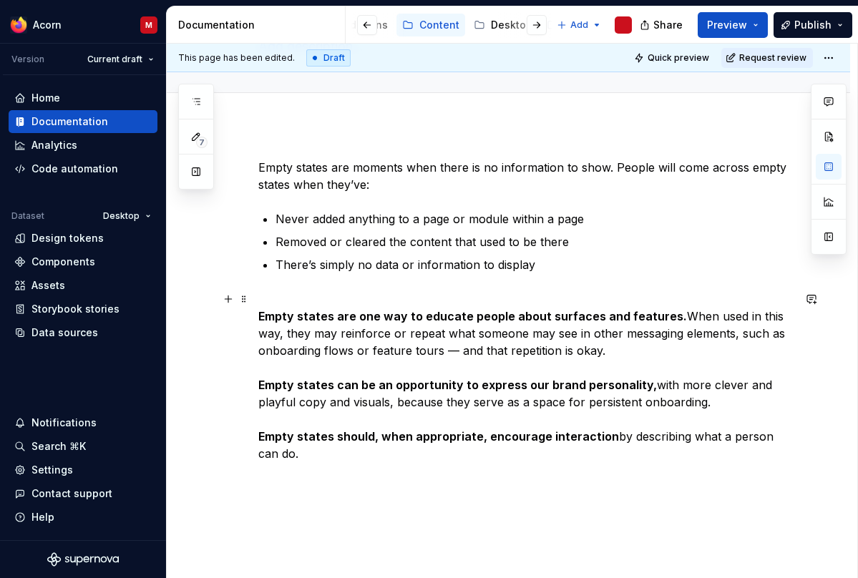
click at [313, 455] on p "Empty states are one way to educate people about surfaces and features. When us…" at bounding box center [525, 376] width 534 height 172
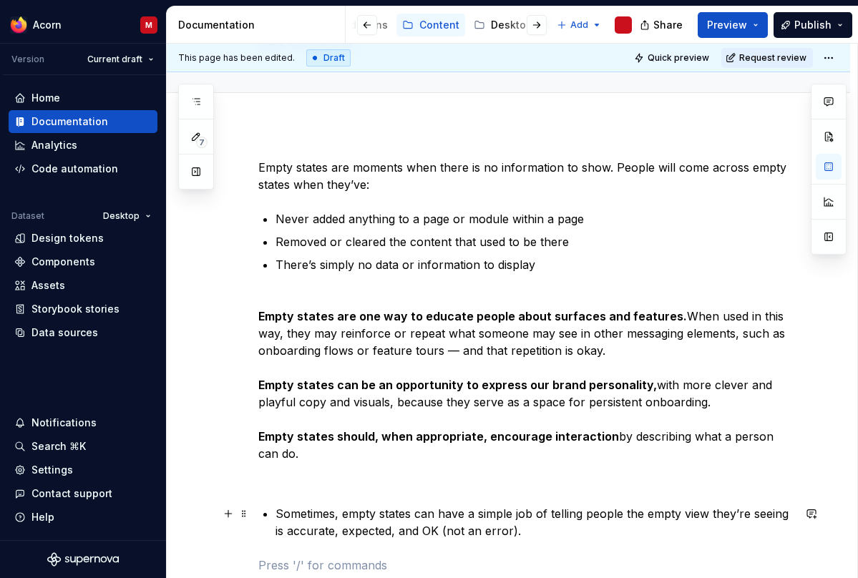
click at [275, 514] on li "Sometimes, empty states can have a simple job of telling people the empty view …" at bounding box center [533, 522] width 517 height 34
click at [278, 510] on p "Sometimes, empty states can have a simple job of telling people the empty view …" at bounding box center [533, 522] width 517 height 34
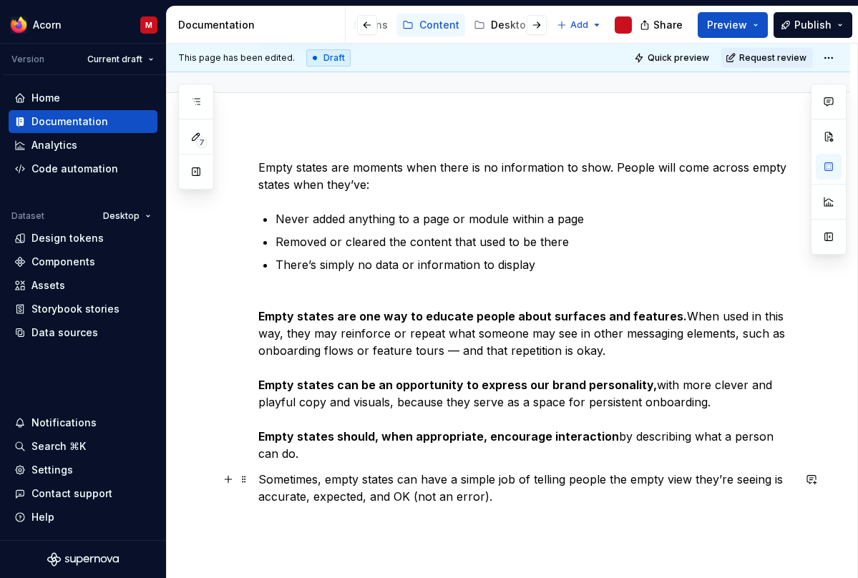
click at [409, 494] on p "Sometimes, empty states can have a simple job of telling people the empty view …" at bounding box center [525, 488] width 534 height 34
click at [540, 450] on p "Empty states are one way to educate people about surfaces and features. When us…" at bounding box center [525, 376] width 534 height 172
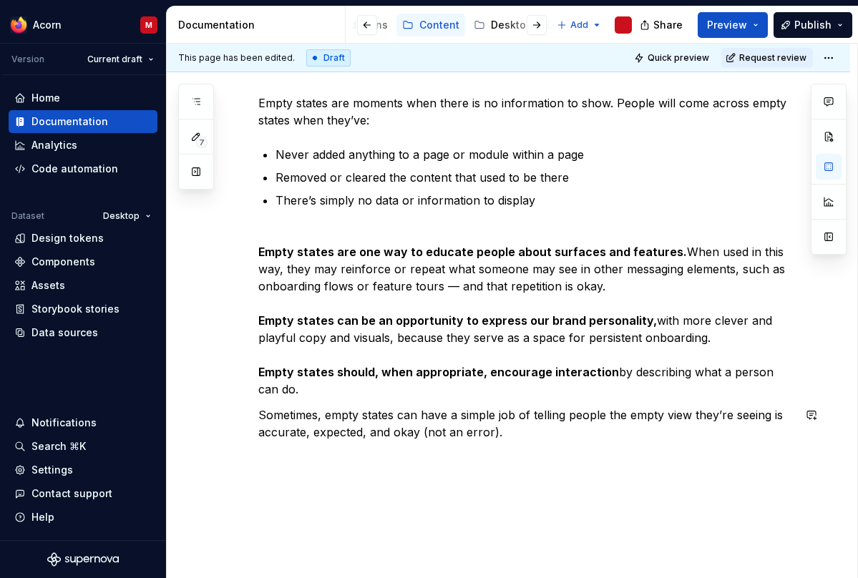
scroll to position [192, 0]
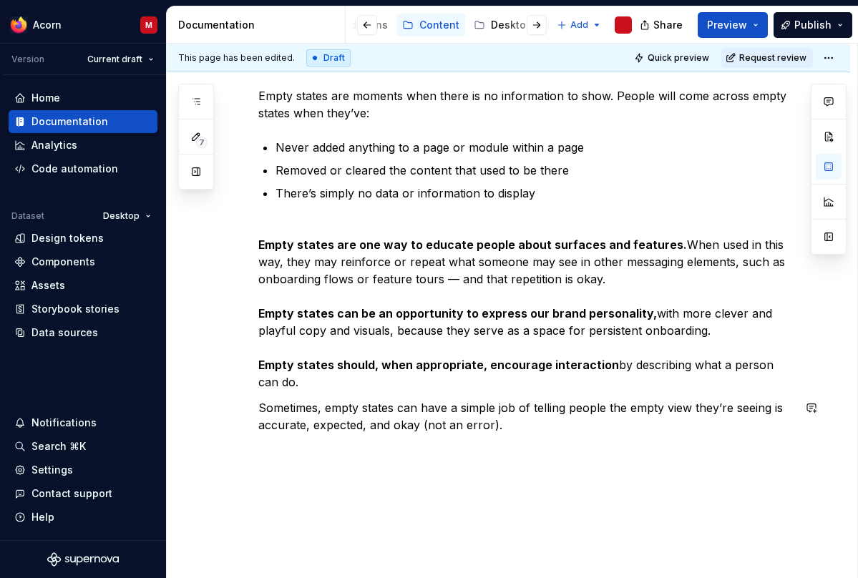
click at [481, 466] on div "Empty states are moments when there is no information to show. People will come…" at bounding box center [508, 338] width 683 height 571
click at [328, 454] on p at bounding box center [525, 450] width 534 height 17
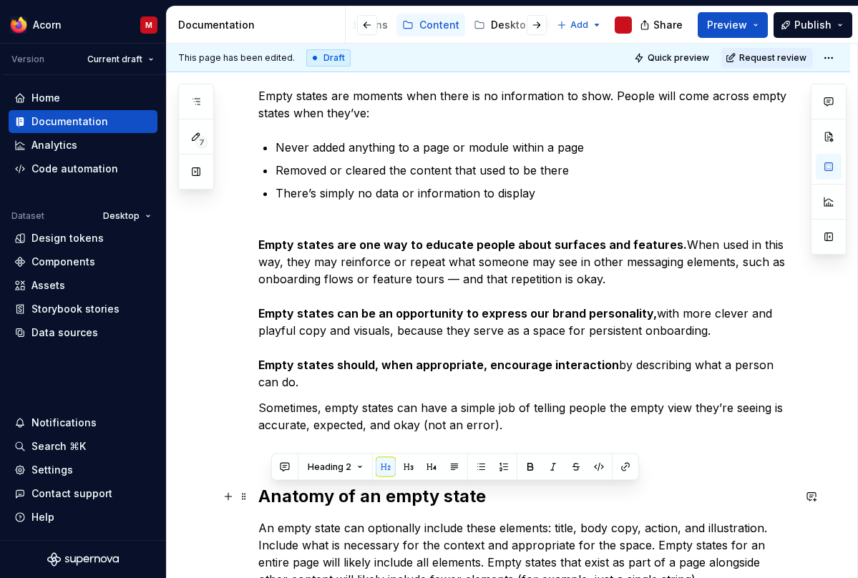
drag, startPoint x: 496, startPoint y: 489, endPoint x: 255, endPoint y: 491, distance: 241.8
click at [255, 491] on div "Empty states are moments when there is no information to show. People will come…" at bounding box center [508, 415] width 683 height 725
copy h2 "Anatomy of an empty state"
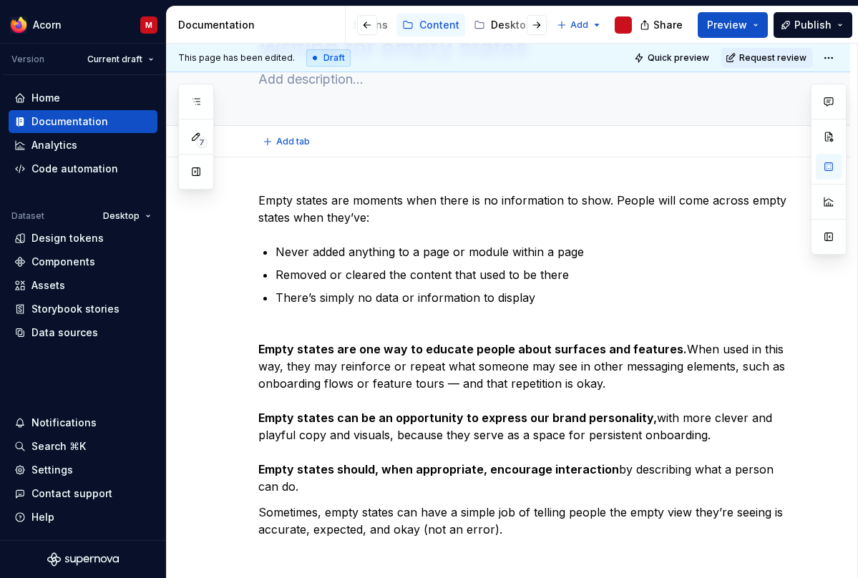
scroll to position [0, 0]
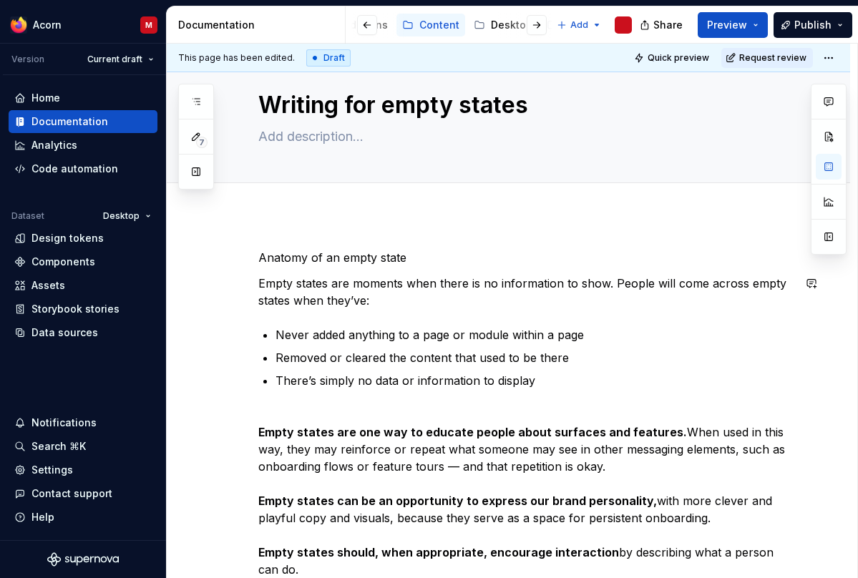
scroll to position [31, 0]
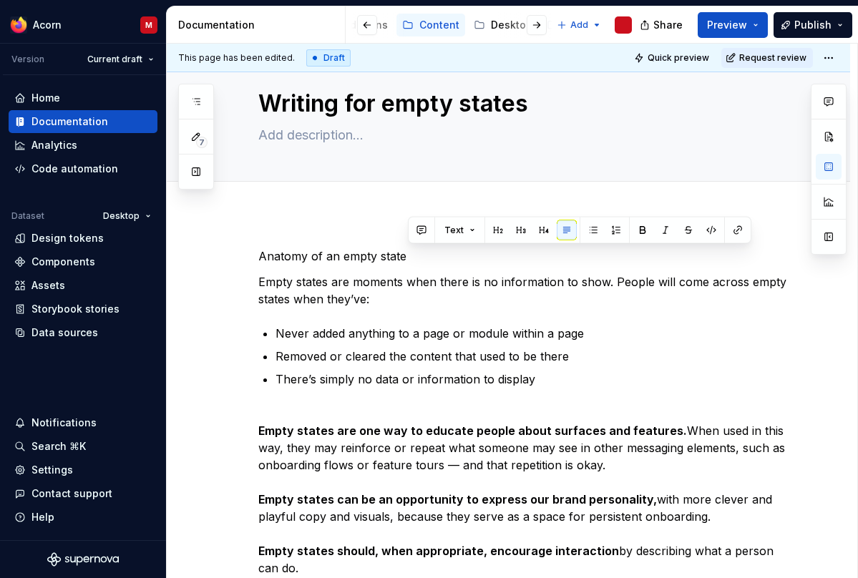
drag, startPoint x: 447, startPoint y: 255, endPoint x: 144, endPoint y: 290, distance: 305.2
click at [167, 290] on div "Anatomy of an empty state Empty states are moments when there is no information…" at bounding box center [508, 588] width 683 height 751
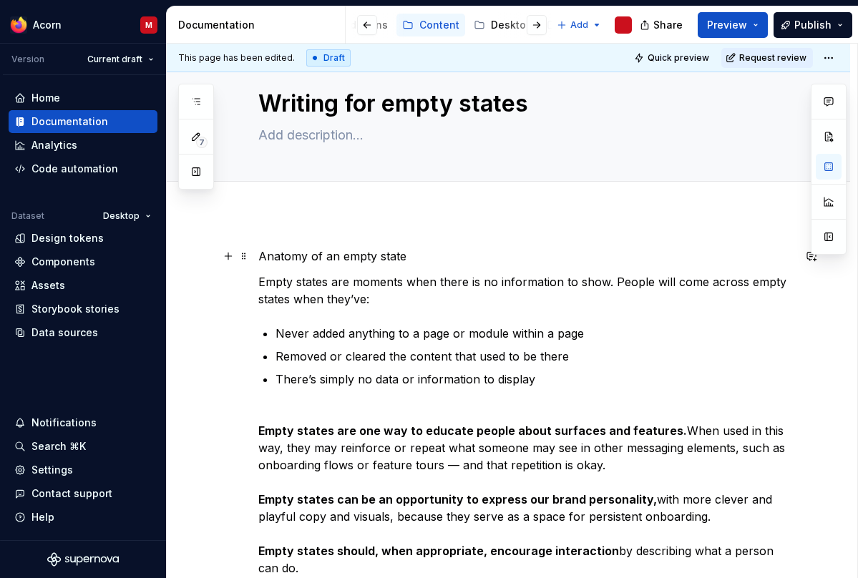
click at [395, 255] on p "Anatomy of an empty state" at bounding box center [525, 255] width 534 height 17
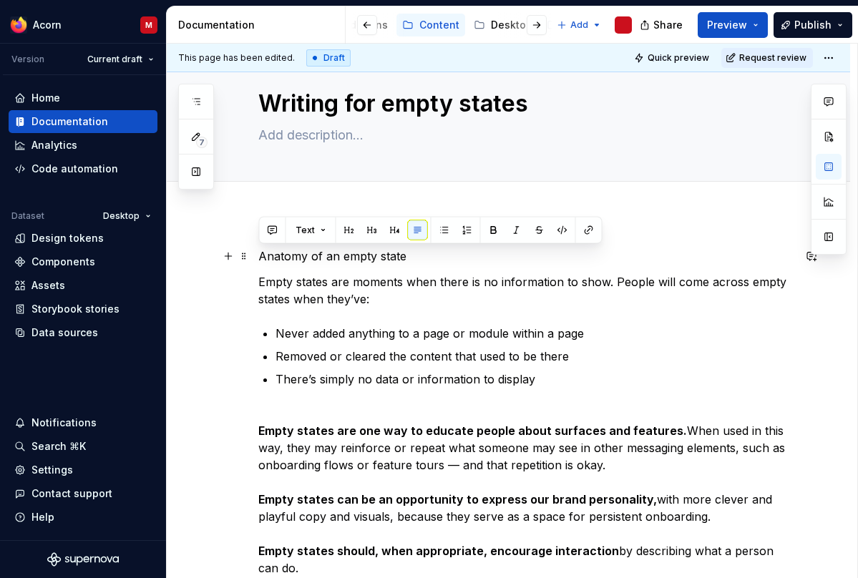
drag, startPoint x: 423, startPoint y: 255, endPoint x: 251, endPoint y: 259, distance: 172.4
click at [251, 259] on div "Anatomy of an empty state Empty states are moments when there is no information…" at bounding box center [508, 588] width 683 height 751
click at [310, 227] on span "Text" at bounding box center [304, 230] width 19 height 11
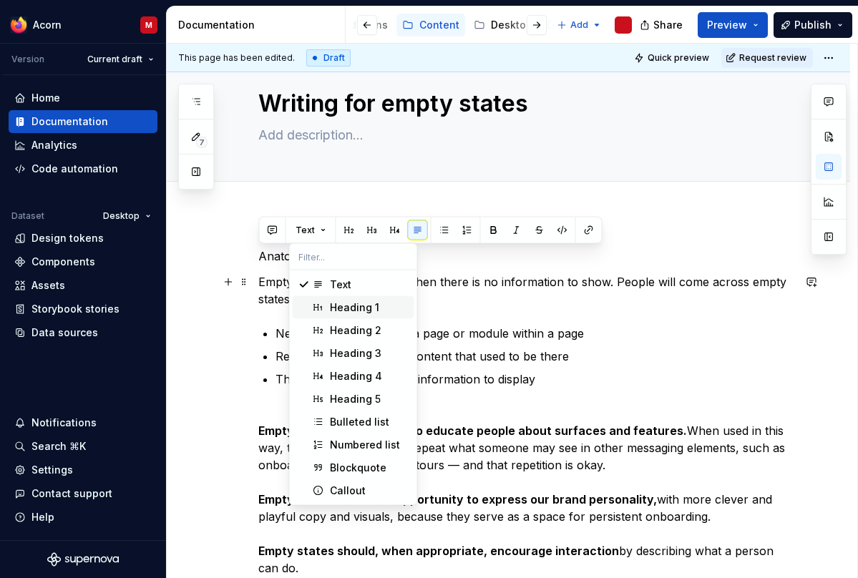
click at [346, 308] on div "Heading 1" at bounding box center [354, 307] width 49 height 14
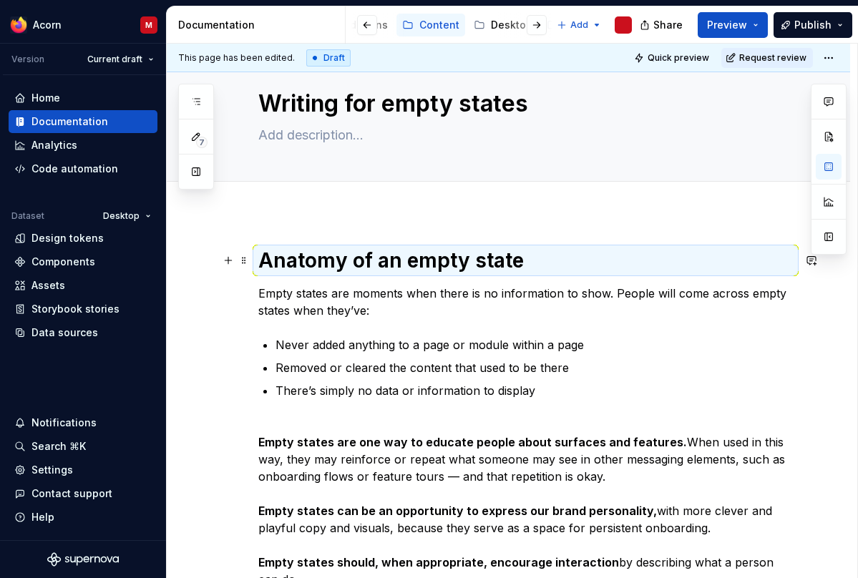
click at [457, 262] on h1 "Anatomy of an empty state" at bounding box center [525, 260] width 534 height 26
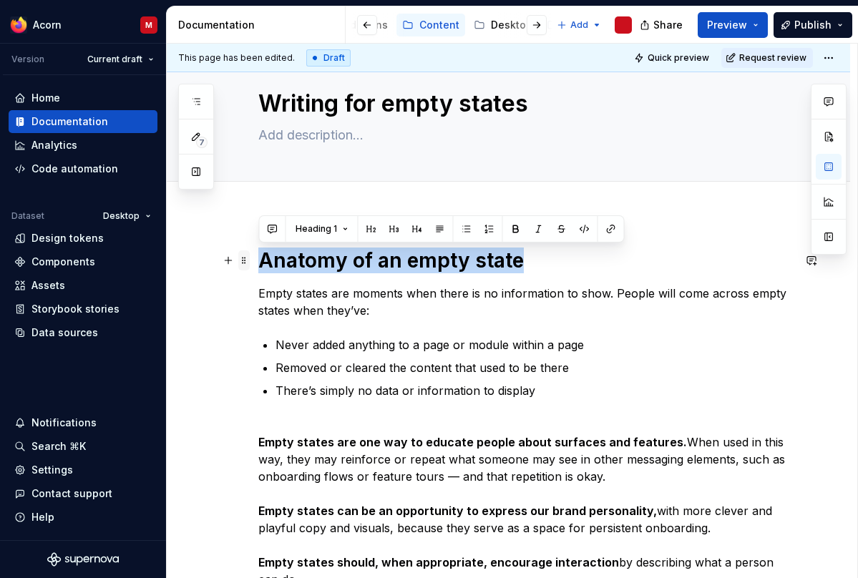
drag, startPoint x: 469, startPoint y: 269, endPoint x: 242, endPoint y: 263, distance: 226.8
click at [258, 263] on div "Anatomy of an empty state Empty states are moments when there is no information…" at bounding box center [525, 524] width 534 height 555
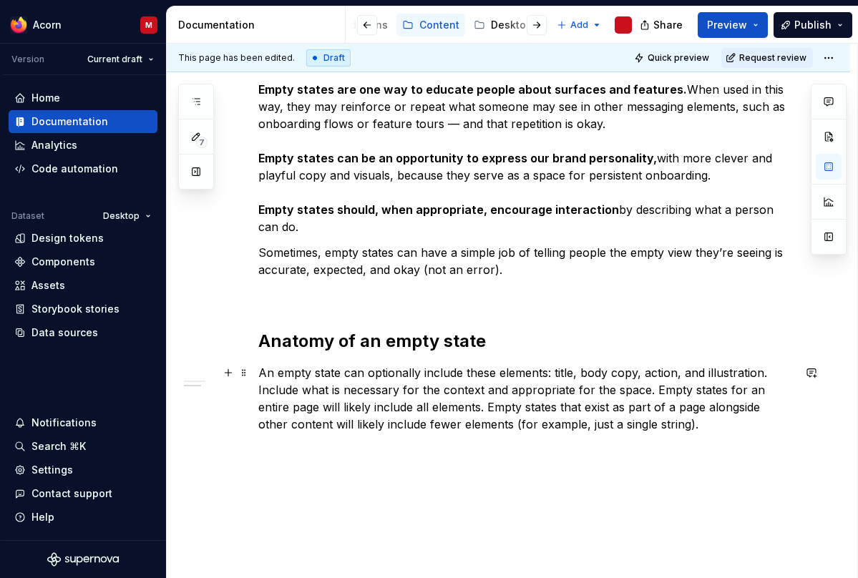
scroll to position [428, 0]
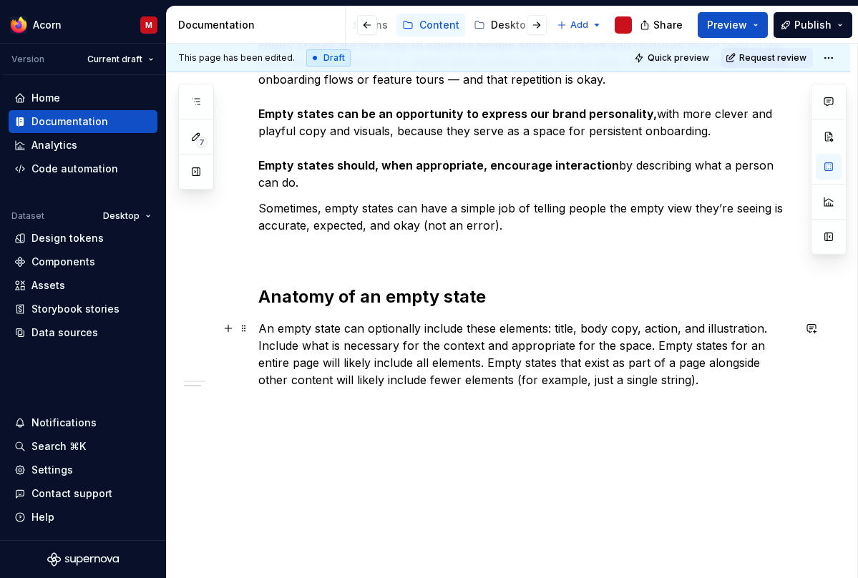
click at [260, 340] on p "An empty state can optionally include these elements: title, body copy, action,…" at bounding box center [525, 354] width 534 height 69
click at [258, 350] on div "What is an empty state? Empty states are moments when there is no information t…" at bounding box center [508, 197] width 683 height 763
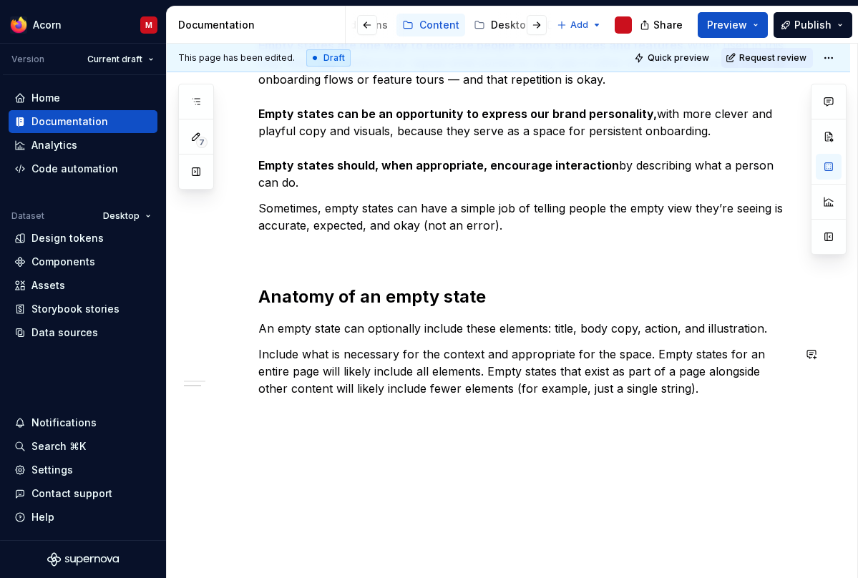
click at [516, 465] on div "What is an empty state? Empty states are moments when there is no information t…" at bounding box center [508, 201] width 683 height 771
click at [516, 465] on div "What is an empty state? Empty states are moments when there is no information t…" at bounding box center [508, 214] width 683 height 797
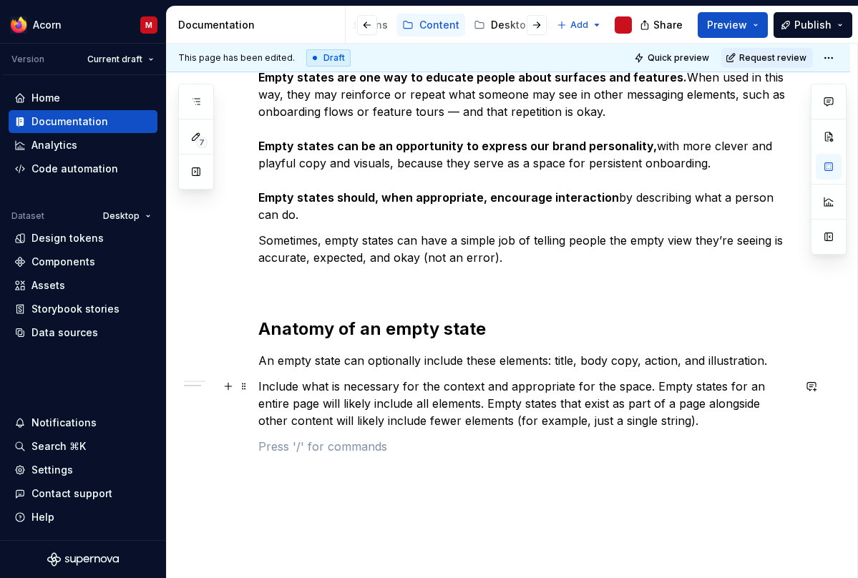
click at [657, 421] on p "Include what is necessary for the context and appropriate for the space. Empty …" at bounding box center [525, 404] width 534 height 52
click at [665, 469] on div "What is an empty state? Empty states are moments when there is no information t…" at bounding box center [525, 177] width 534 height 589
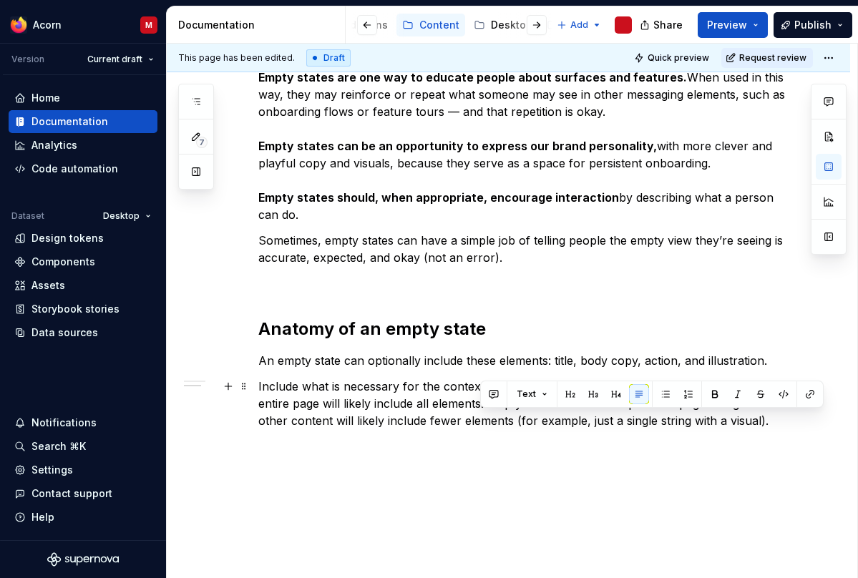
drag, startPoint x: 743, startPoint y: 418, endPoint x: 480, endPoint y: 421, distance: 263.3
click at [480, 421] on p "Include what is necessary for the context and appropriate for the space. Empty …" at bounding box center [525, 404] width 534 height 52
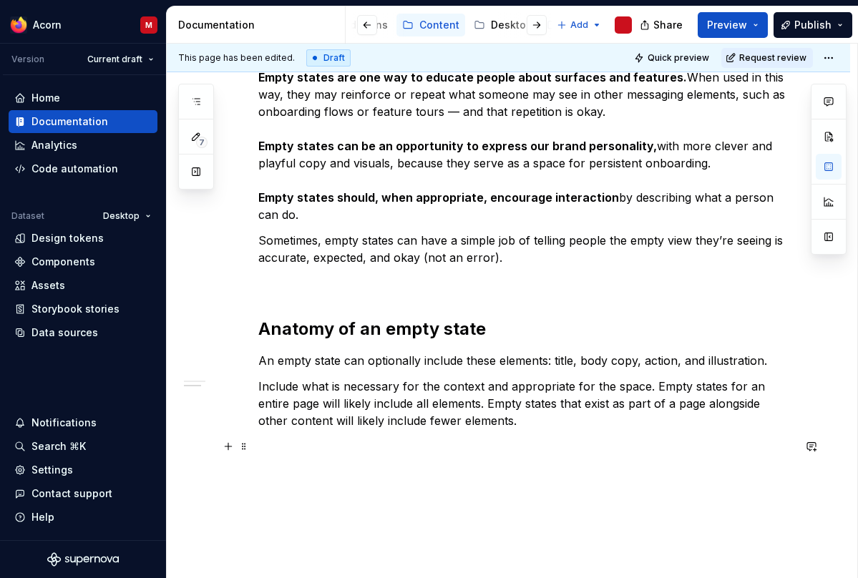
click at [491, 455] on div "What is an empty state? Empty states are moments when there is no information t…" at bounding box center [525, 177] width 534 height 589
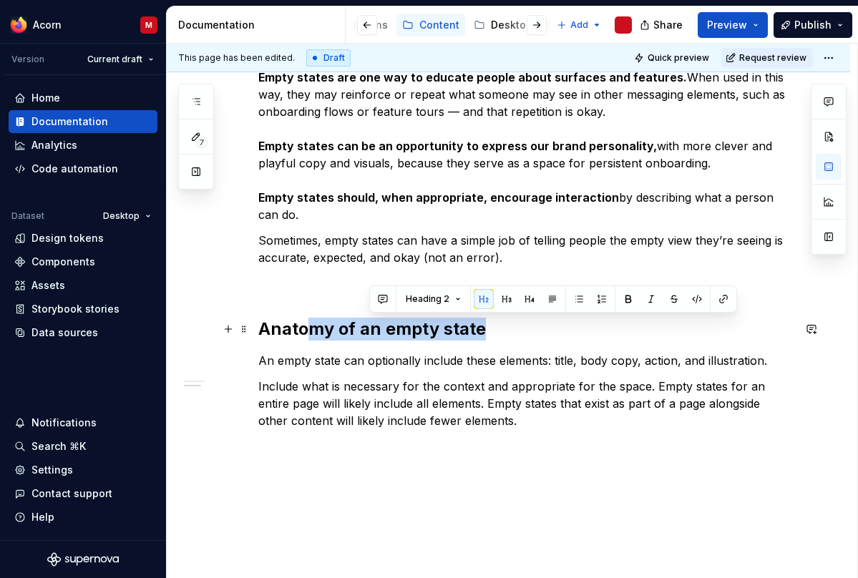
drag, startPoint x: 344, startPoint y: 325, endPoint x: 305, endPoint y: 325, distance: 38.6
click at [305, 325] on h2 "Anatomy of an empty state" at bounding box center [525, 329] width 534 height 23
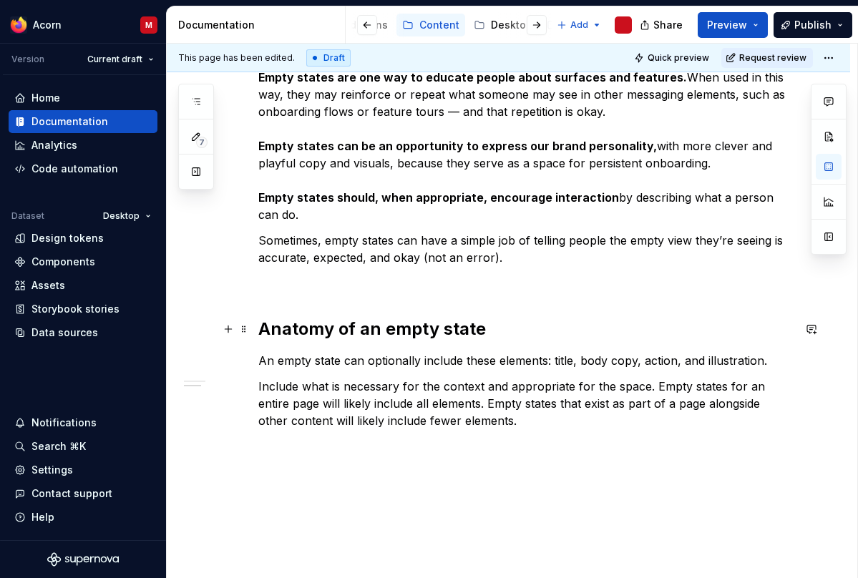
click at [277, 324] on h2 "Anatomy of an empty state" at bounding box center [525, 329] width 534 height 23
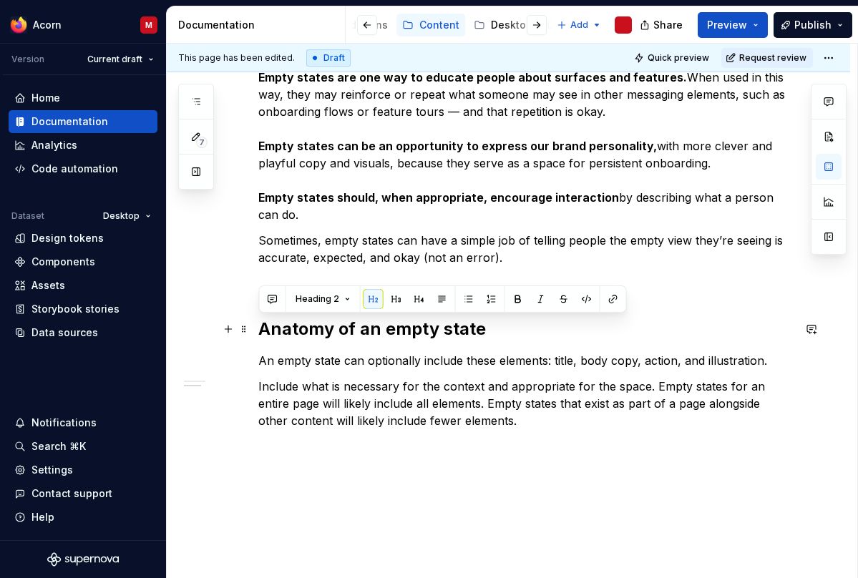
drag, startPoint x: 260, startPoint y: 326, endPoint x: 514, endPoint y: 323, distance: 253.9
click at [514, 330] on h2 "Anatomy of an empty state" at bounding box center [525, 329] width 534 height 23
copy h2 "Anatomy of an empty state"
click at [518, 447] on p at bounding box center [525, 446] width 534 height 17
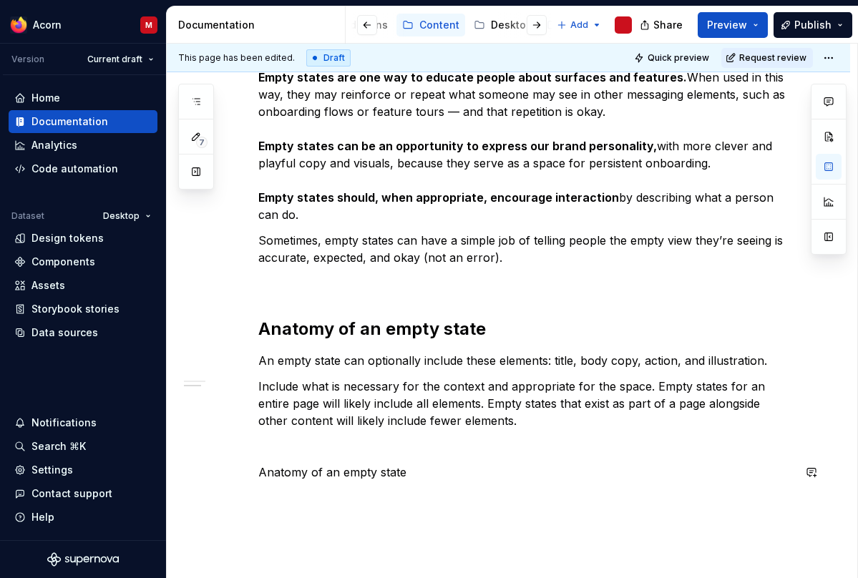
drag, startPoint x: 445, startPoint y: 483, endPoint x: 147, endPoint y: 483, distance: 297.6
click at [167, 483] on div "What is an empty state? Empty states are moments when there is no information t…" at bounding box center [508, 259] width 683 height 823
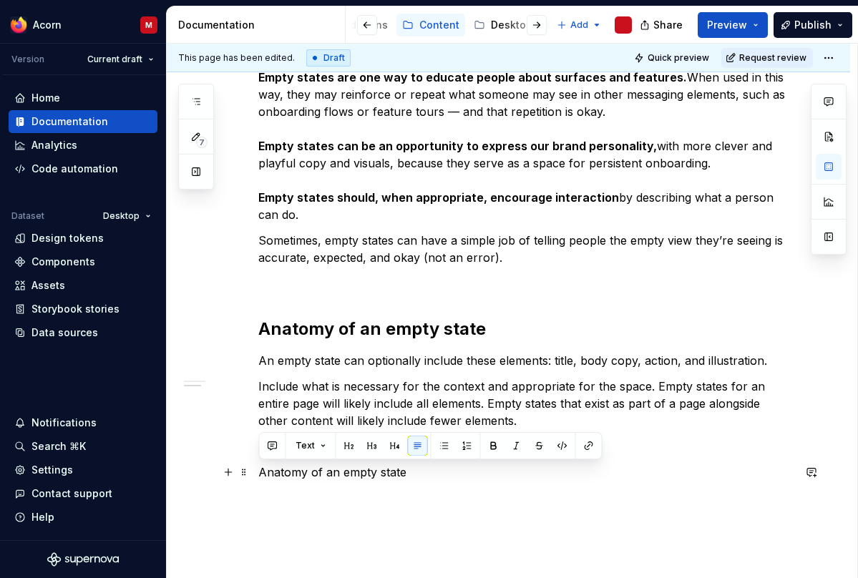
drag, startPoint x: 354, startPoint y: 473, endPoint x: 255, endPoint y: 465, distance: 99.0
click at [255, 465] on div "What is an empty state? Empty states are moments when there is no information t…" at bounding box center [508, 259] width 683 height 823
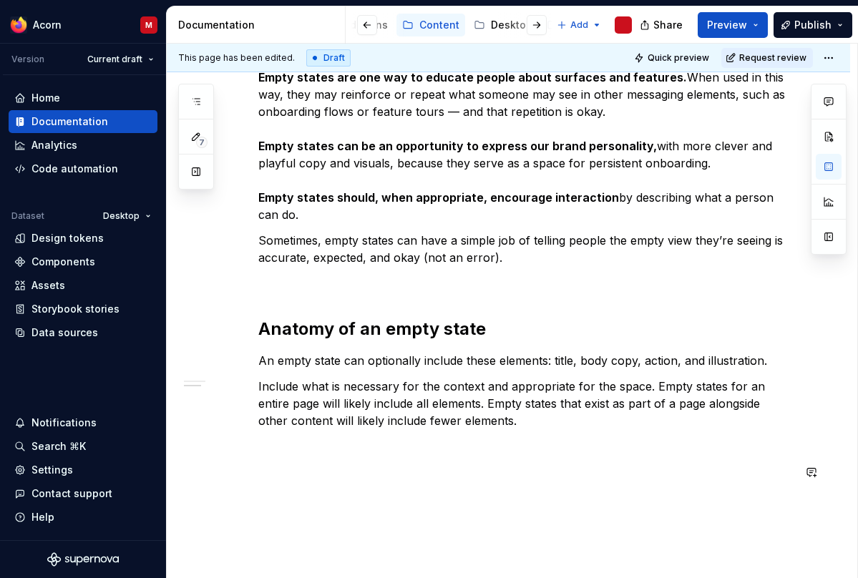
click at [301, 481] on div "What is an empty state? Empty states are moments when there is no information t…" at bounding box center [525, 190] width 534 height 615
click at [301, 489] on div "What is an empty state? Empty states are moments when there is no information t…" at bounding box center [525, 190] width 534 height 615
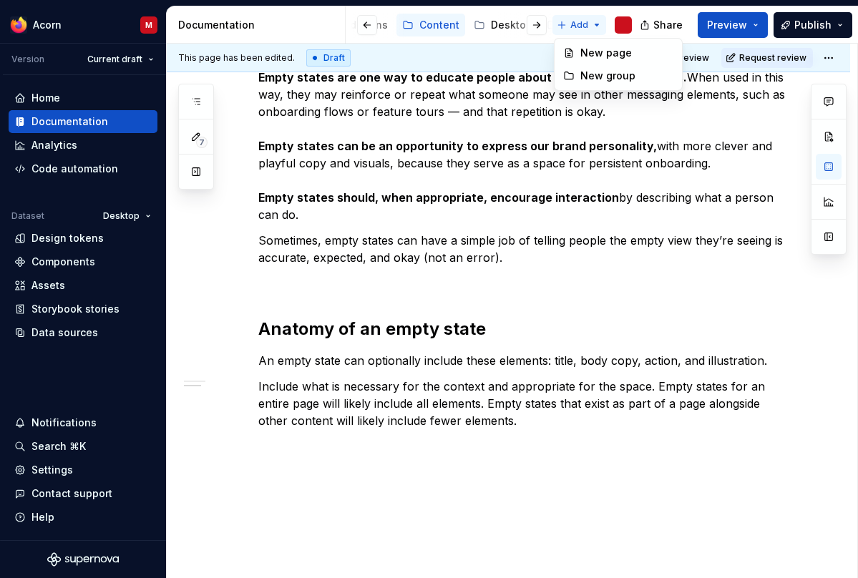
click at [589, 25] on html "Acorn M Version Current draft Home Documentation Analytics Code automation Data…" at bounding box center [429, 289] width 858 height 578
click at [356, 314] on html "Acorn M Version Current draft Home Documentation Analytics Code automation Data…" at bounding box center [429, 289] width 858 height 578
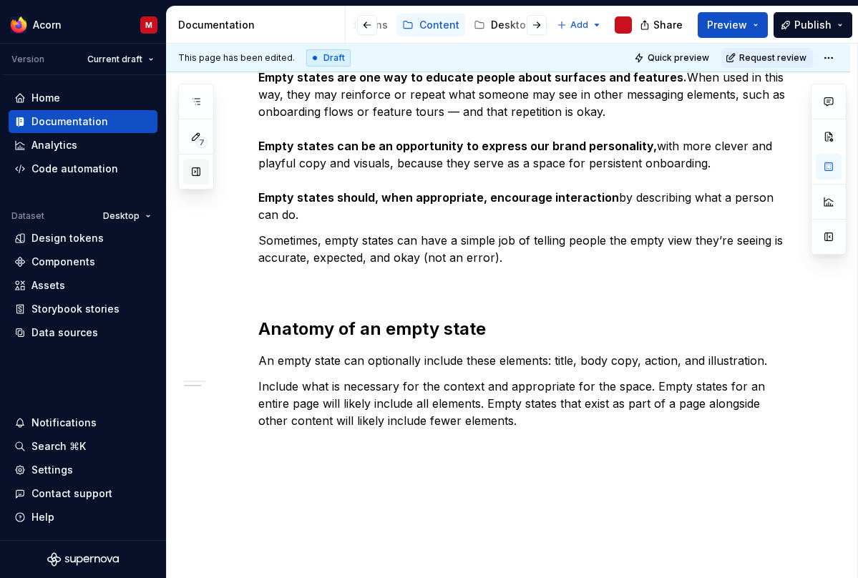
click at [194, 172] on button "button" at bounding box center [196, 172] width 26 height 26
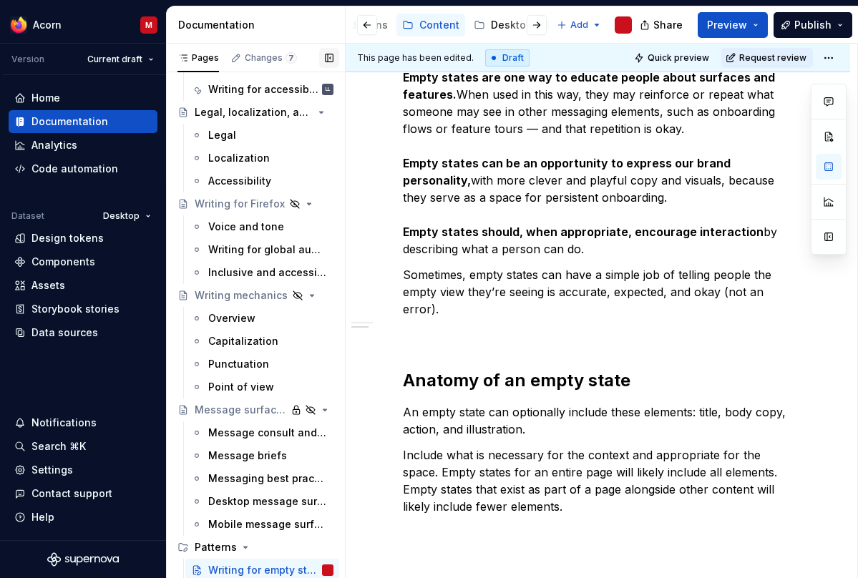
click at [327, 58] on button "button" at bounding box center [329, 58] width 20 height 20
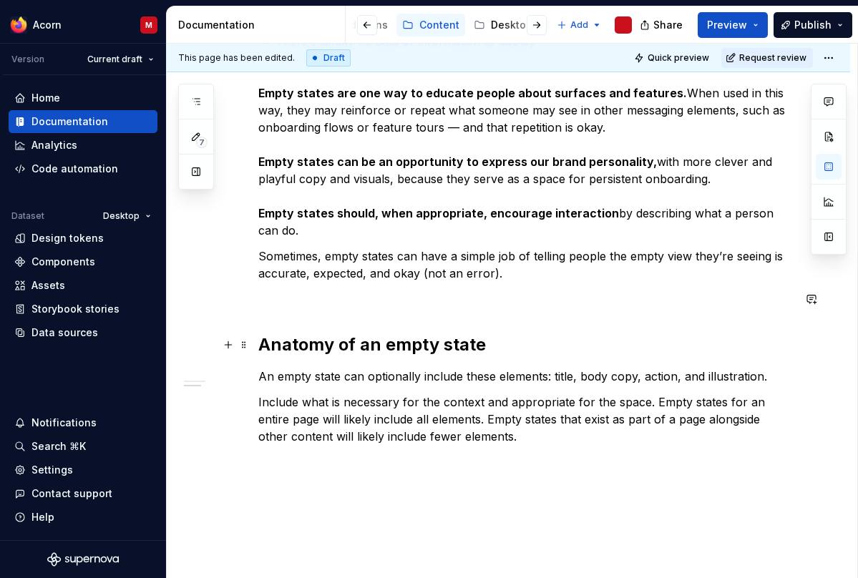
scroll to position [435, 0]
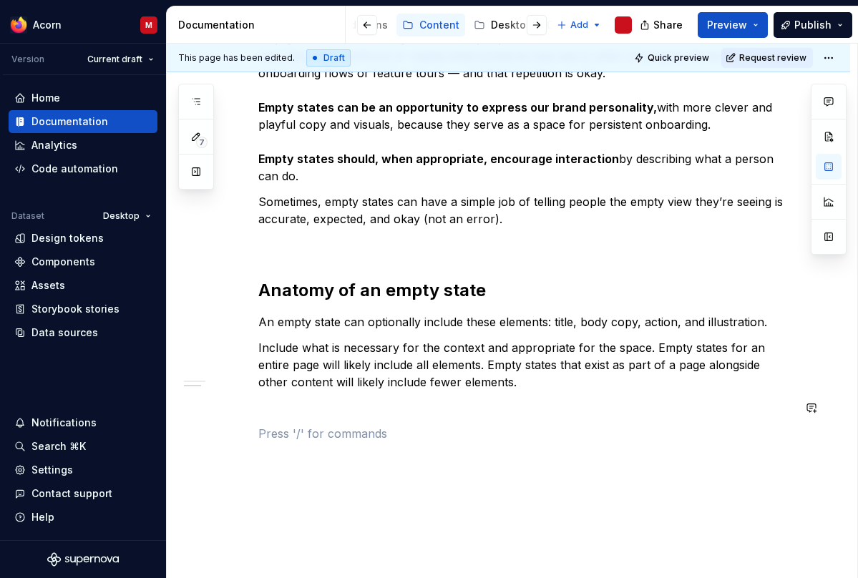
click at [396, 423] on div "What is an empty state? Empty states are moments when there is no information t…" at bounding box center [525, 143] width 534 height 598
click at [326, 442] on div "What is an empty state? Empty states are moments when there is no information t…" at bounding box center [525, 151] width 534 height 615
click at [286, 431] on p at bounding box center [525, 433] width 534 height 17
click at [232, 436] on button "button" at bounding box center [228, 433] width 20 height 20
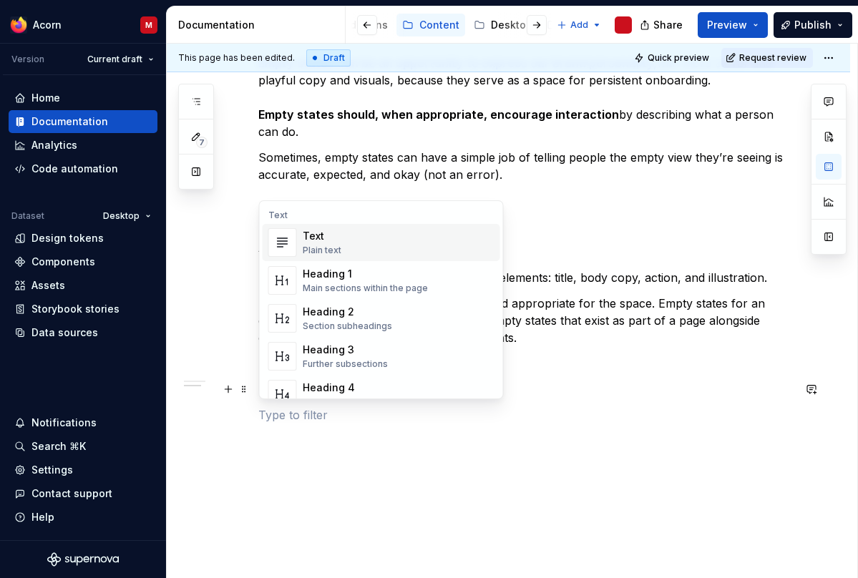
scroll to position [501, 0]
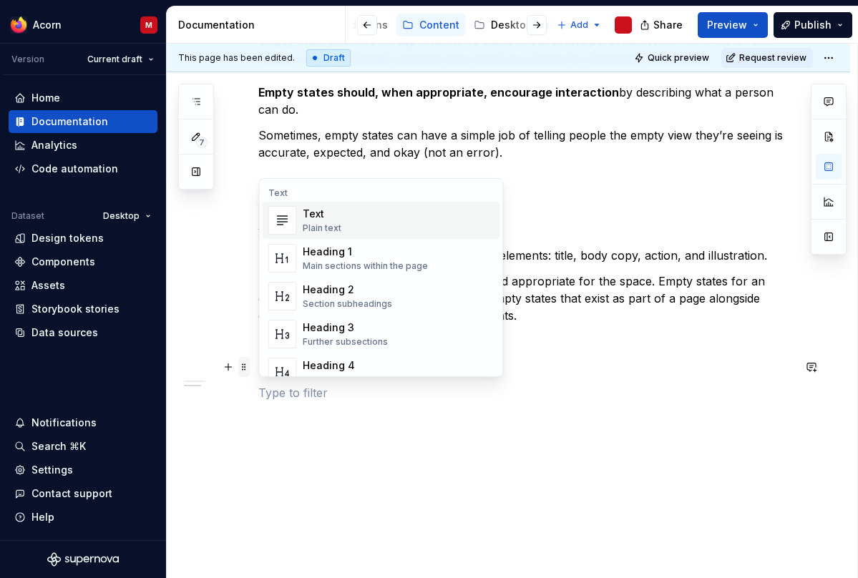
click at [246, 370] on span at bounding box center [243, 367] width 11 height 20
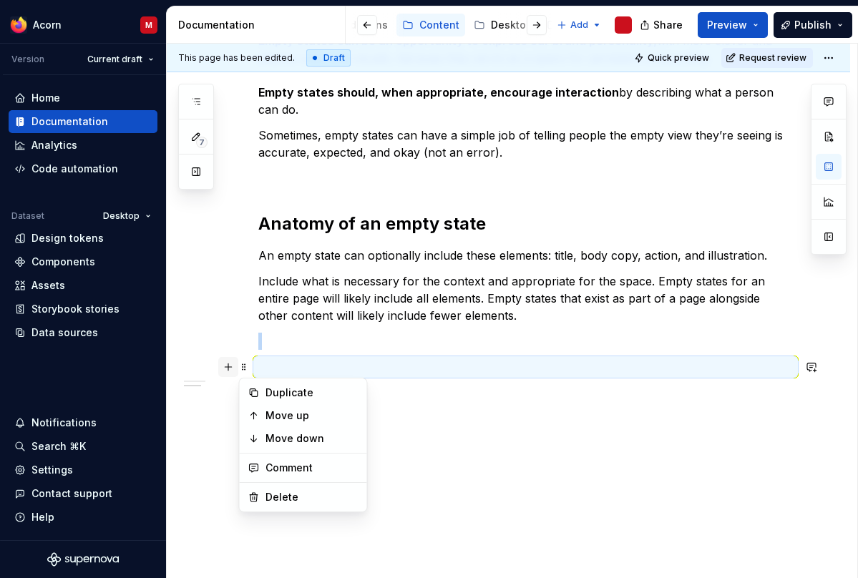
click at [227, 367] on button "button" at bounding box center [228, 367] width 20 height 20
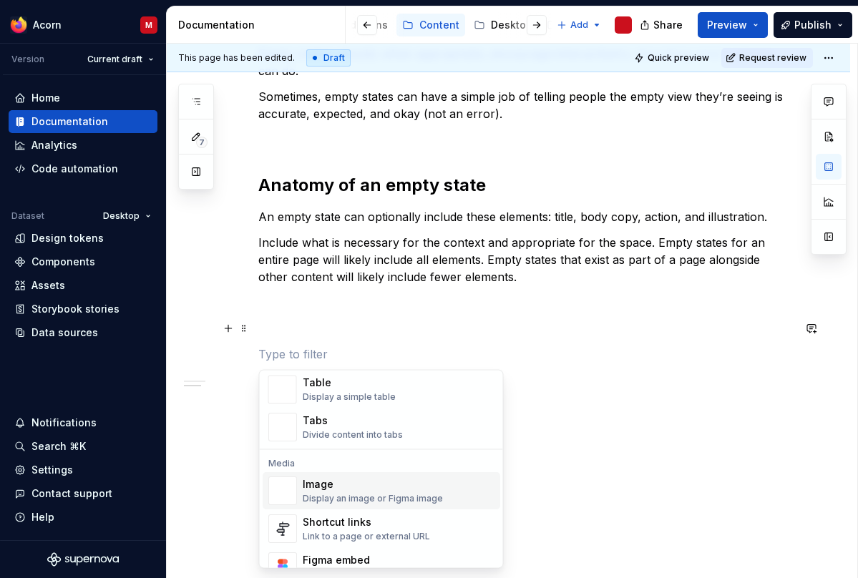
scroll to position [529, 0]
click at [345, 495] on div "Display an image or Figma image" at bounding box center [373, 499] width 140 height 11
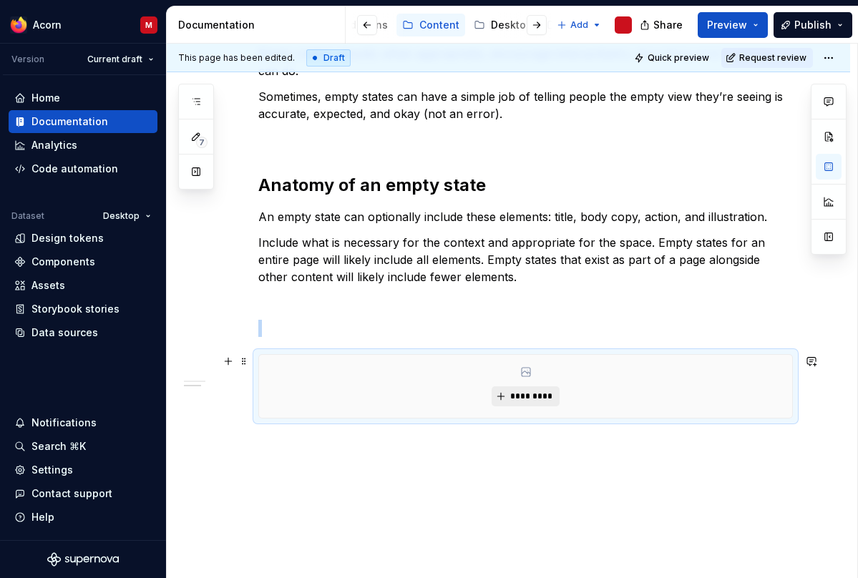
click at [527, 389] on button "*********" at bounding box center [525, 396] width 68 height 20
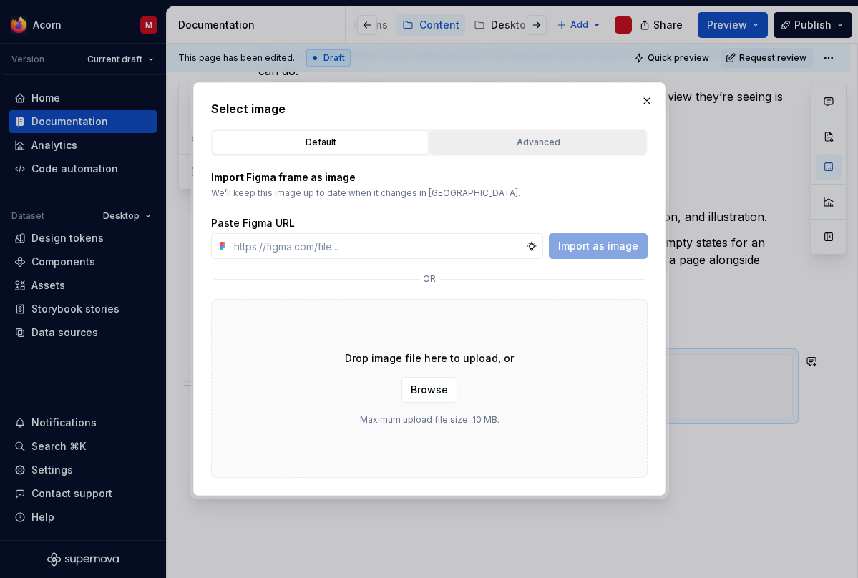
click at [506, 137] on div "Advanced" at bounding box center [538, 142] width 206 height 14
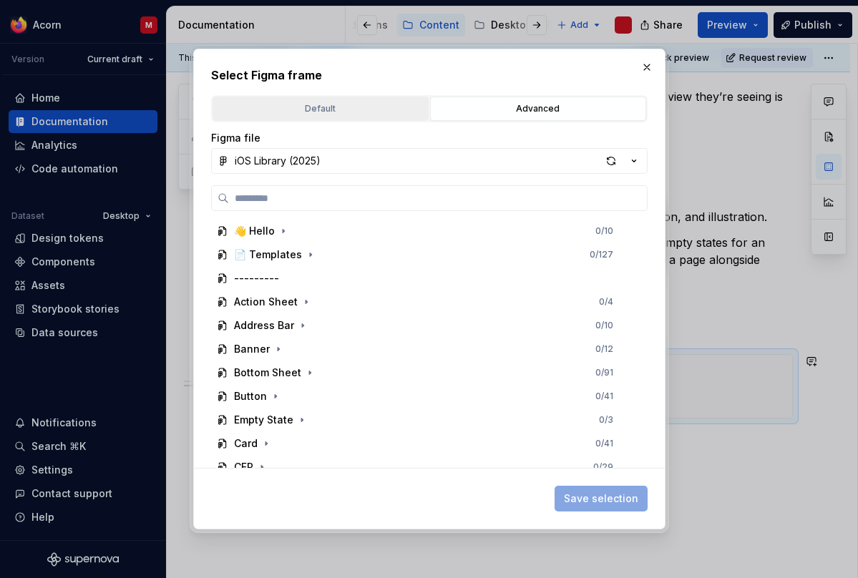
click at [391, 114] on div "Default" at bounding box center [320, 109] width 206 height 14
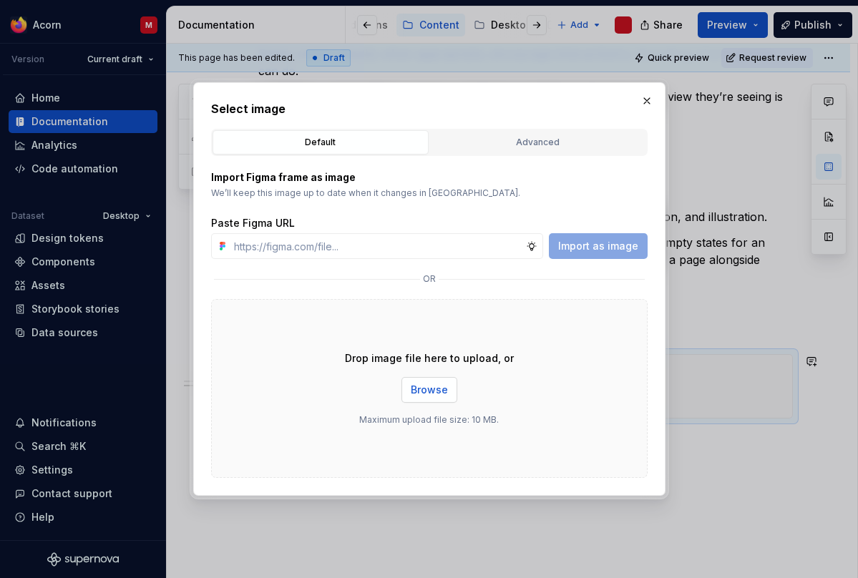
click at [428, 398] on button "Browse" at bounding box center [429, 390] width 56 height 26
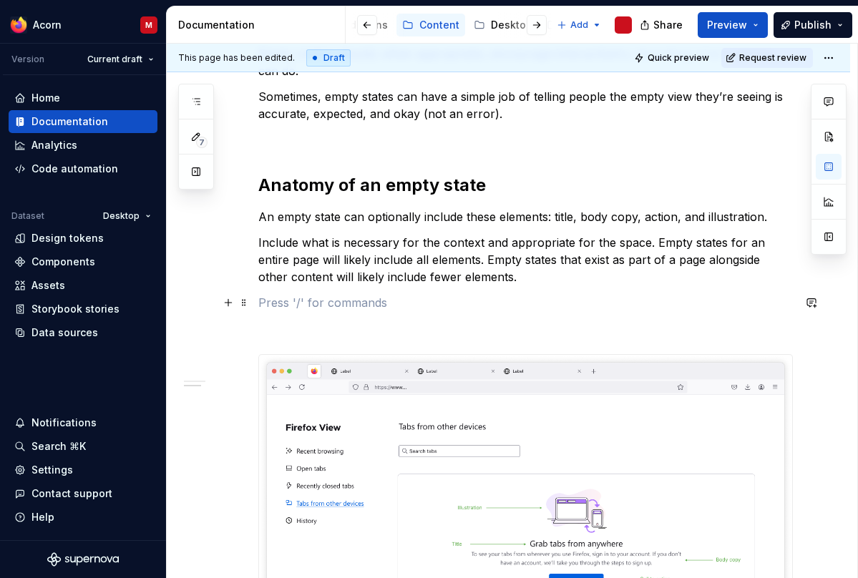
click at [602, 310] on p at bounding box center [525, 302] width 534 height 17
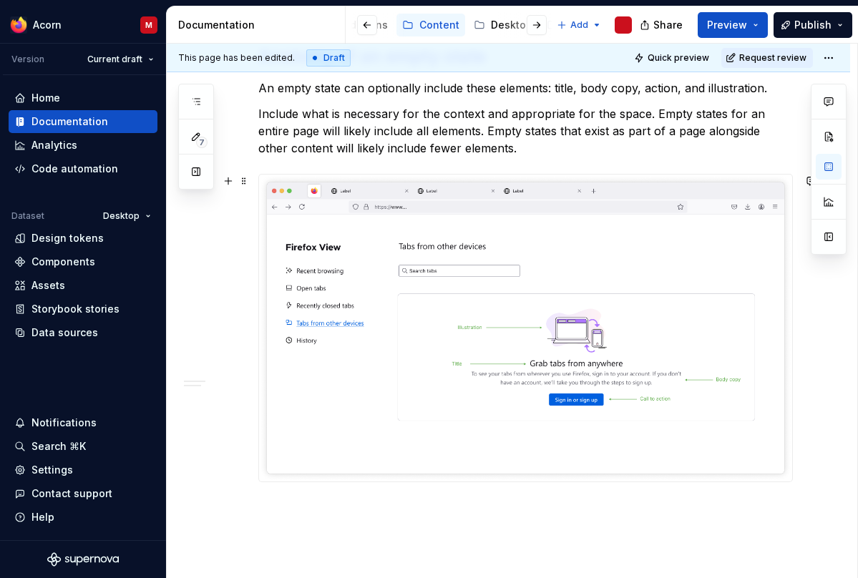
scroll to position [800, 0]
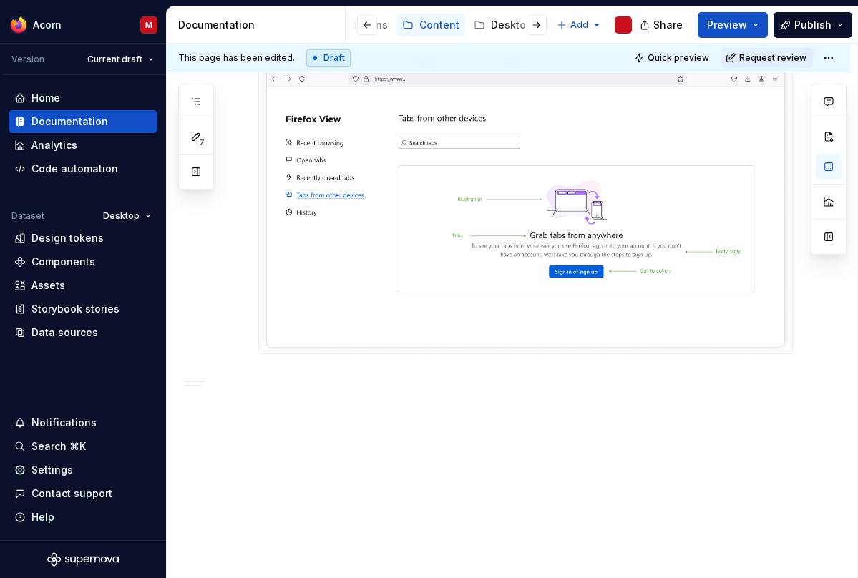
click at [595, 373] on p at bounding box center [525, 379] width 534 height 17
click at [618, 312] on img at bounding box center [525, 199] width 533 height 307
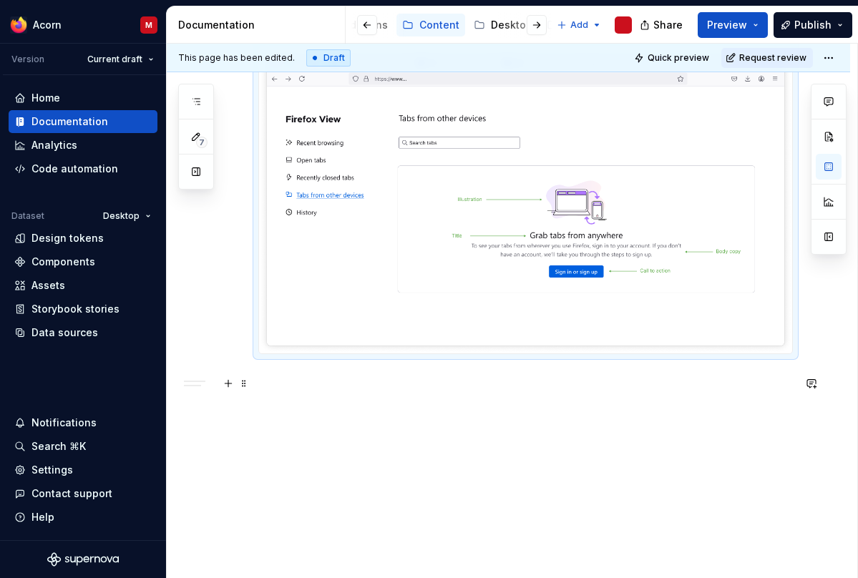
click at [491, 384] on p at bounding box center [525, 379] width 534 height 17
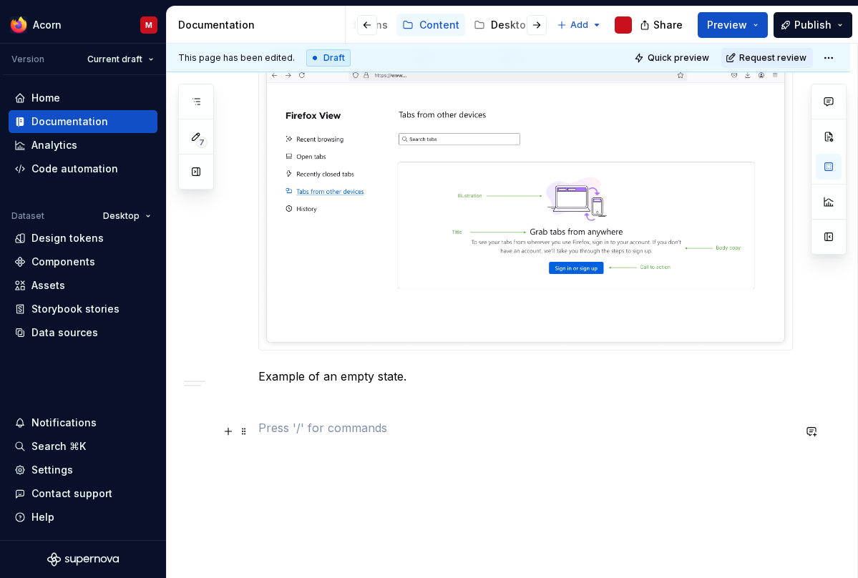
click at [338, 436] on p at bounding box center [525, 427] width 534 height 17
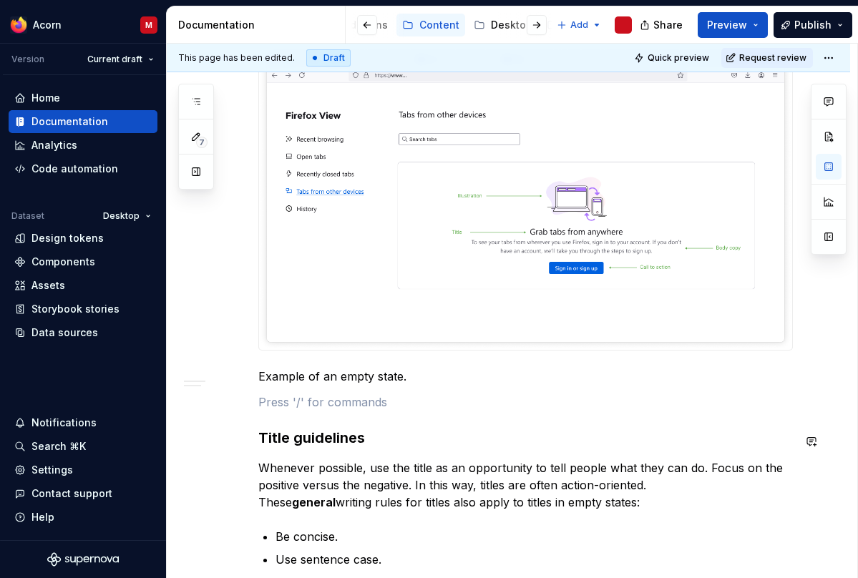
click at [333, 414] on div "What is an empty state? Empty states are moments when there is no information t…" at bounding box center [525, 238] width 534 height 1519
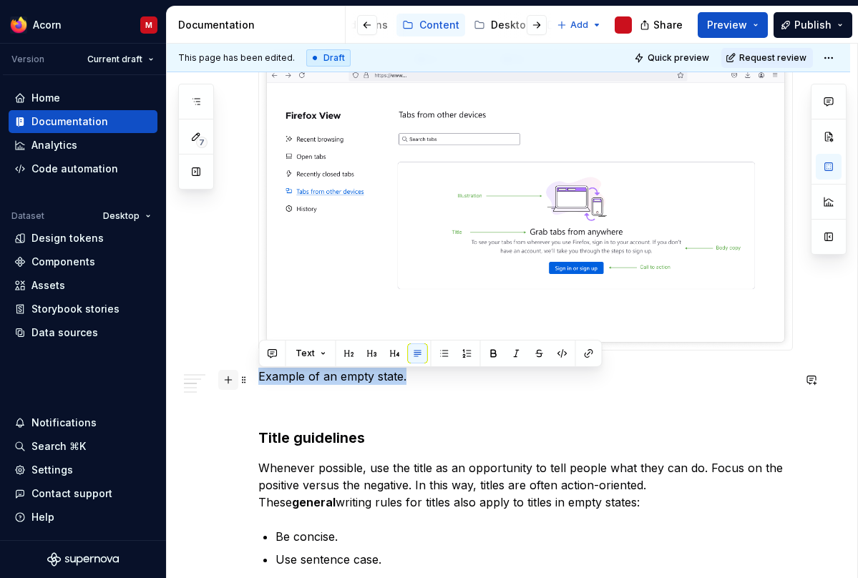
drag, startPoint x: 406, startPoint y: 377, endPoint x: 232, endPoint y: 377, distance: 173.1
click at [258, 377] on div "What is an empty state? Empty states are moments when there is no information t…" at bounding box center [525, 247] width 534 height 1536
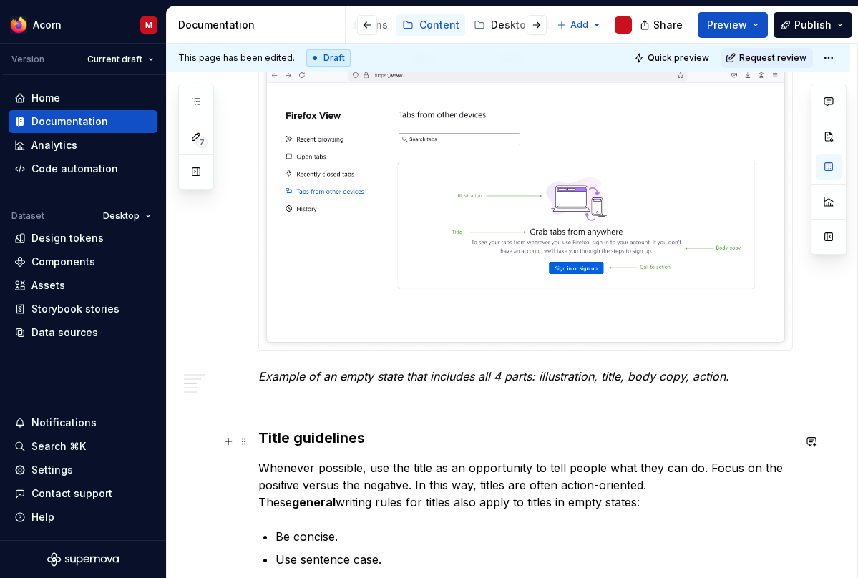
click at [555, 442] on h3 "Title guidelines" at bounding box center [525, 438] width 534 height 20
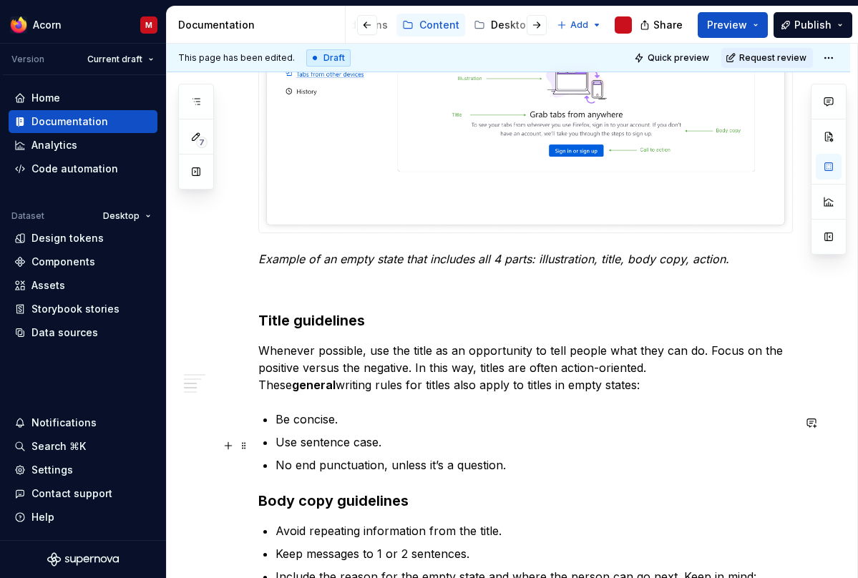
scroll to position [926, 0]
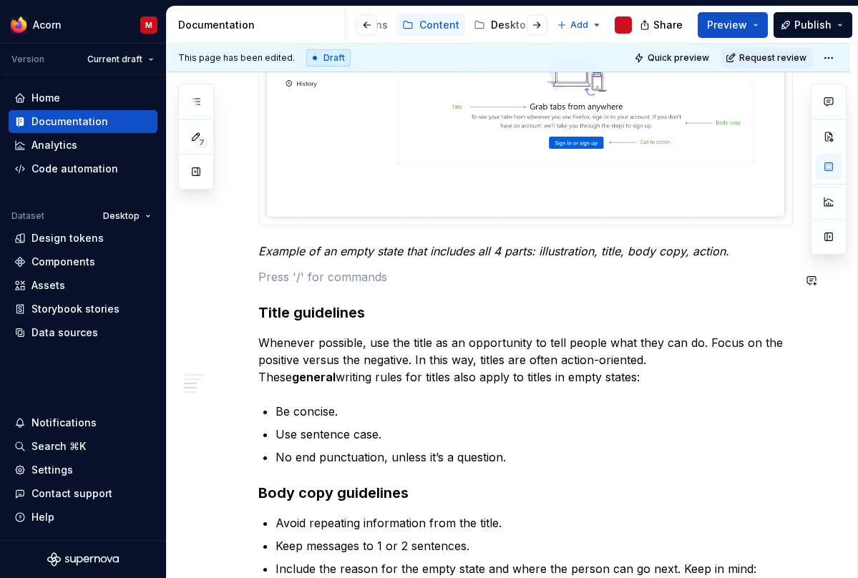
click at [363, 292] on div "What is an empty state? Empty states are moments when there is no information t…" at bounding box center [525, 112] width 534 height 1519
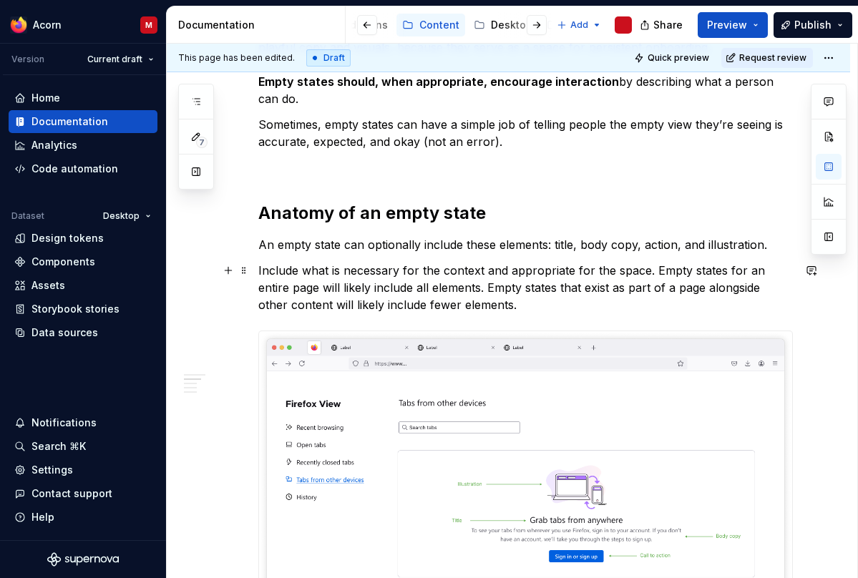
scroll to position [511, 0]
click at [509, 271] on p "Include what is necessary for the context and appropriate for the space. Empty …" at bounding box center [525, 289] width 534 height 52
click at [508, 307] on p "Include what is necessary for the context and appropriate for the space. Empty …" at bounding box center [525, 289] width 534 height 52
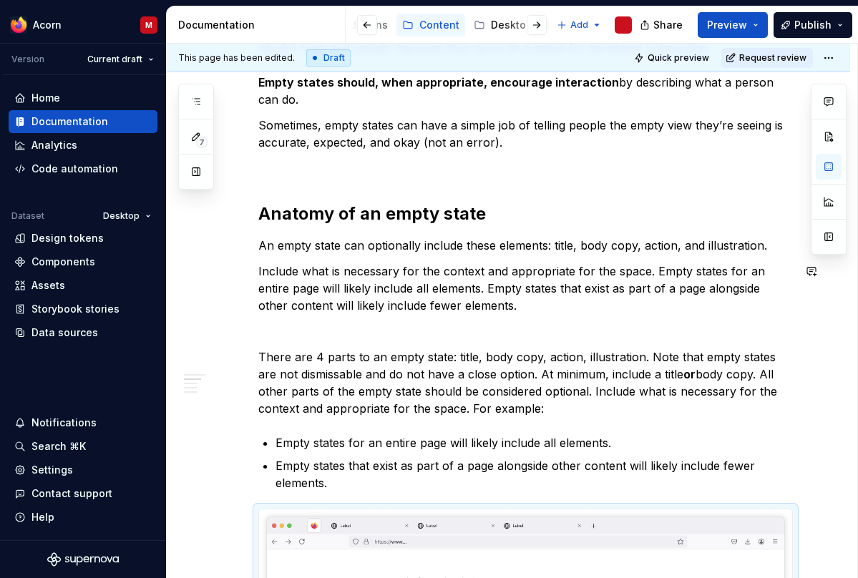
type textarea "*"
drag, startPoint x: 668, startPoint y: 2, endPoint x: 656, endPoint y: -2, distance: 12.9
click at [656, 0] on div "Acorn M Version Current draft Home Documentation Analytics Code automation Data…" at bounding box center [429, 289] width 858 height 578
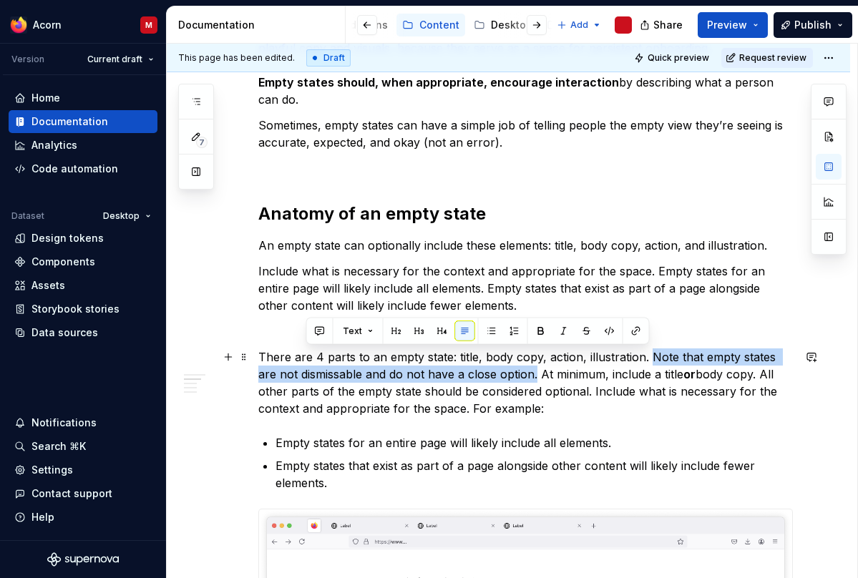
drag, startPoint x: 514, startPoint y: 378, endPoint x: 646, endPoint y: 352, distance: 134.3
click at [646, 352] on p "There are 4 parts to an empty state: title, body copy, action, illustration. No…" at bounding box center [525, 382] width 534 height 69
copy p "Note that empty states are not dismissable and do not have a close option."
